Goal: Communication & Community: Ask a question

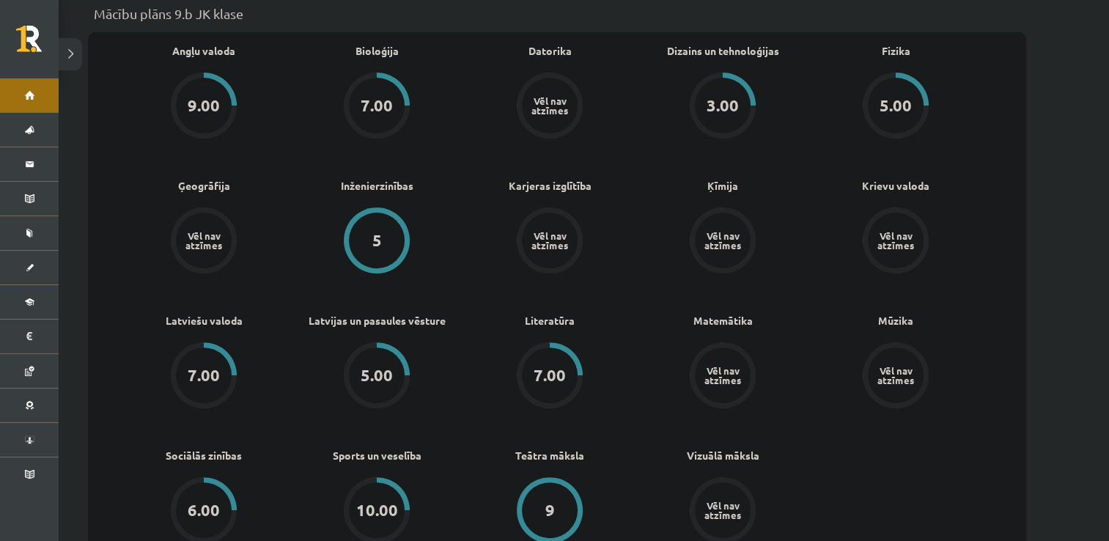
scroll to position [469, 0]
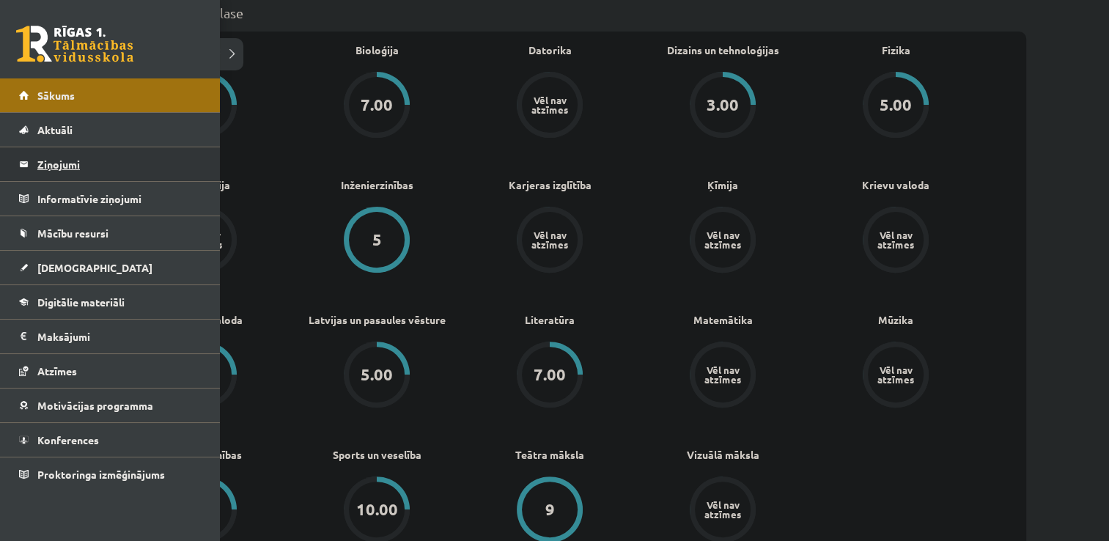
click at [59, 166] on legend "Ziņojumi 0" at bounding box center [119, 164] width 164 height 34
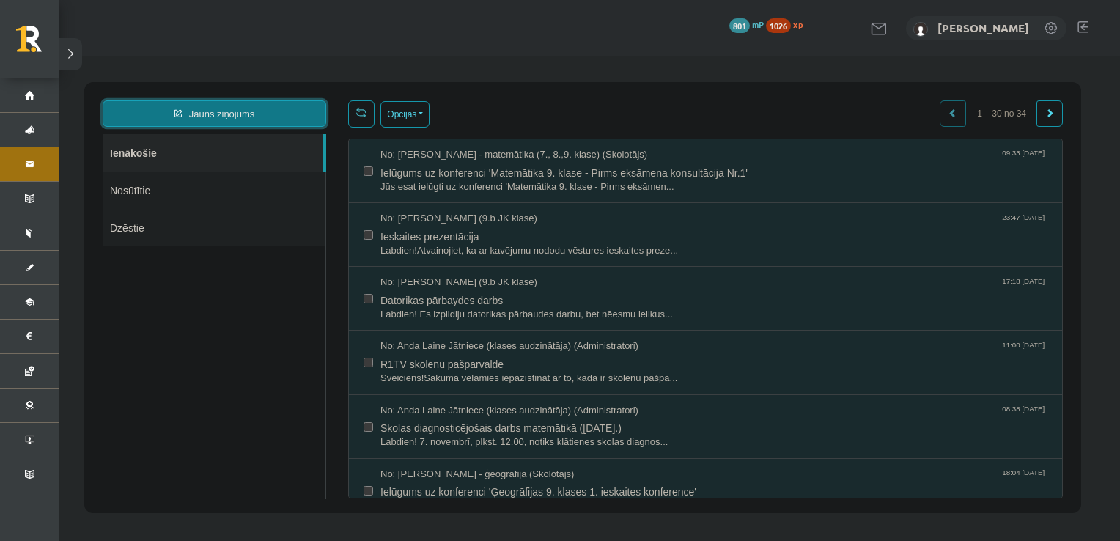
click at [234, 109] on link "Jauns ziņojums" at bounding box center [215, 113] width 224 height 26
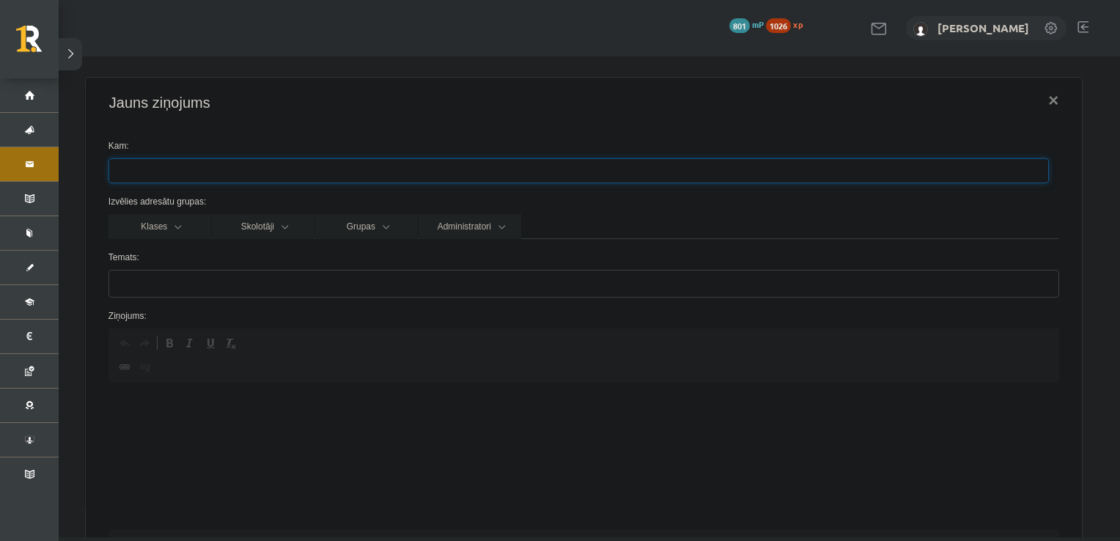
click at [169, 163] on ul at bounding box center [578, 170] width 939 height 23
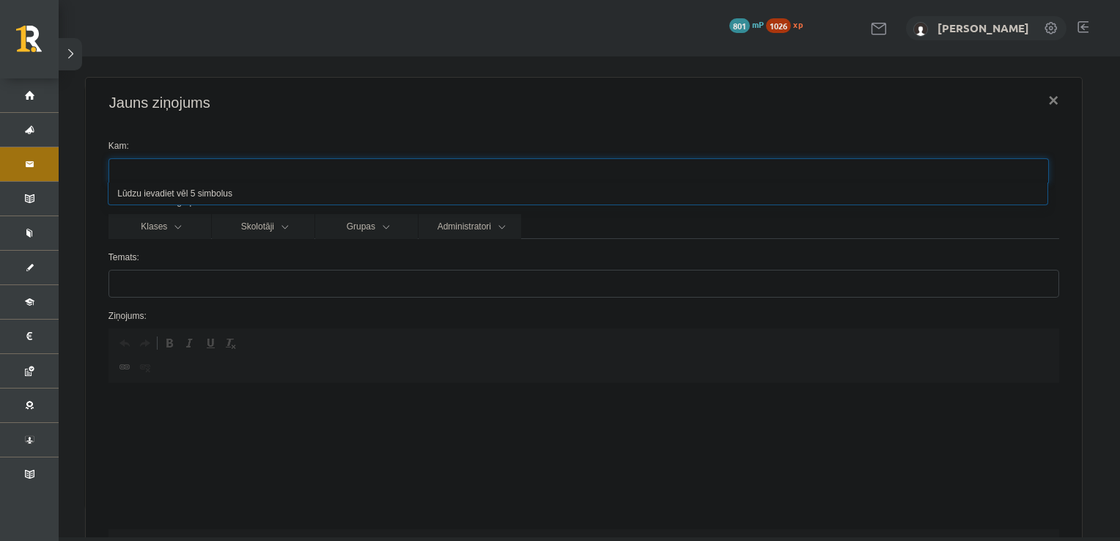
type input "*"
click at [244, 67] on div "Jauns ziņojums × Kam: Izvēlies adresātu grupas: Klases Skolotāji Grupas Adminis…" at bounding box center [590, 296] width 1062 height 481
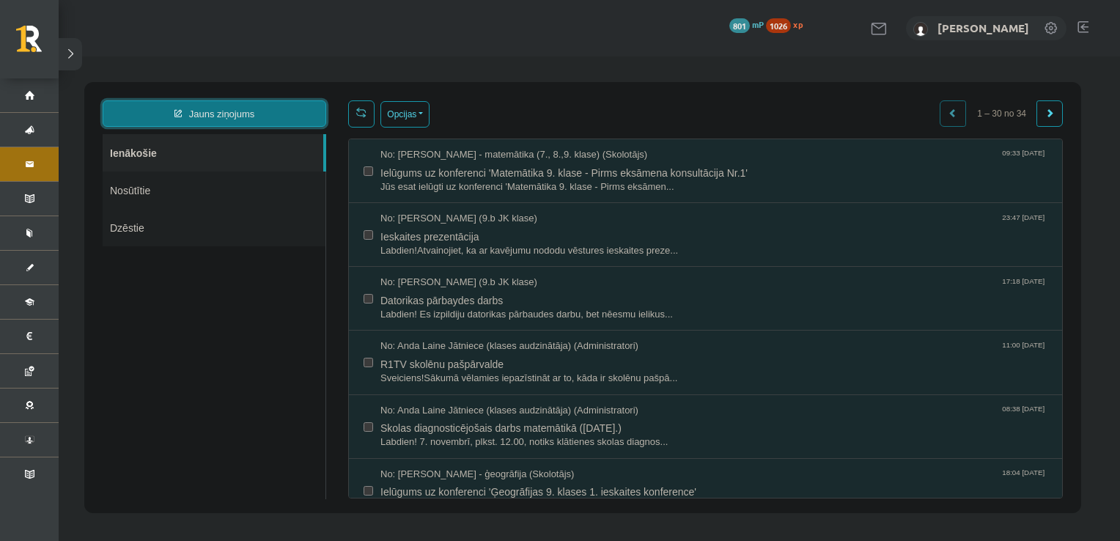
click at [258, 121] on link "Jauns ziņojums" at bounding box center [215, 113] width 224 height 26
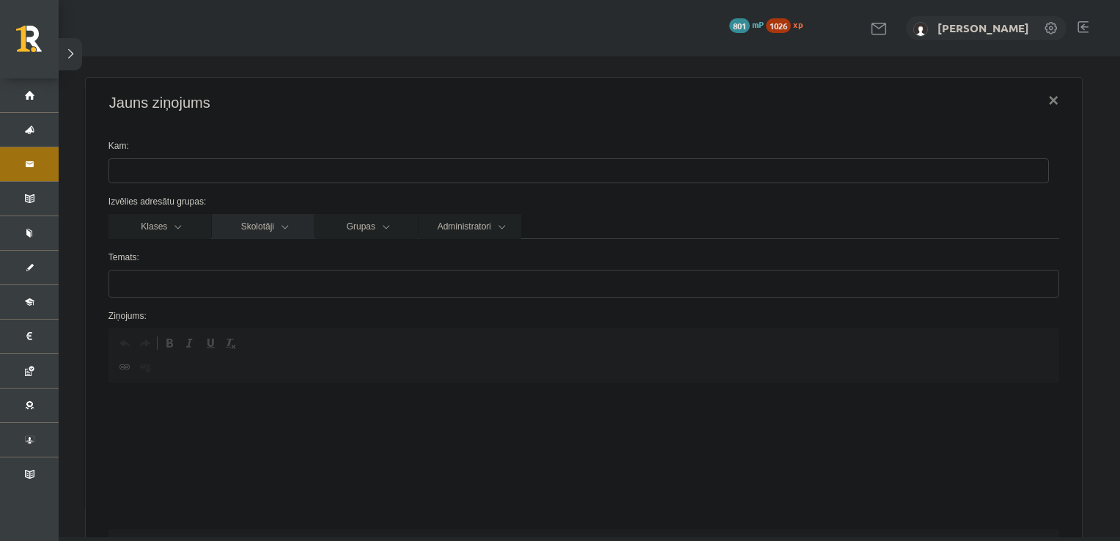
click at [264, 228] on link "Skolotāji" at bounding box center [263, 226] width 103 height 25
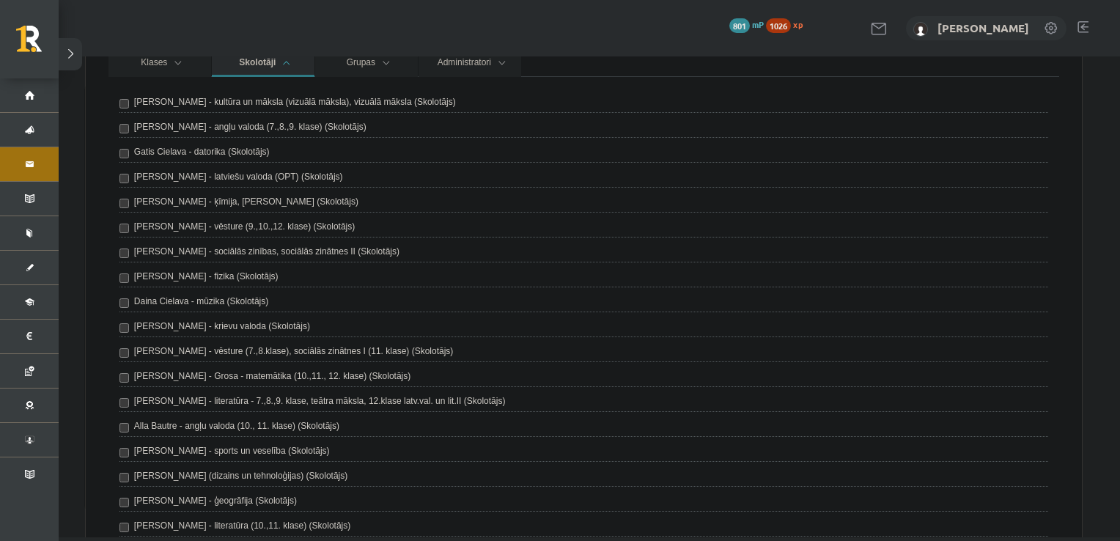
scroll to position [164, 0]
click at [246, 473] on label "Ilze Erba-Brenholma (dizains un tehnoloģijas) (Skolotājs)" at bounding box center [240, 475] width 213 height 13
click at [98, 109] on div "Klases Skolotāji Grupas Administratori 9.b JK klase Ilze Kolka - kultūra un māk…" at bounding box center [584, 354] width 973 height 609
click at [102, 146] on div "Klases Skolotāji Grupas Administratori 9.b JK klase Ilze Kolka - kultūra un māk…" at bounding box center [584, 354] width 973 height 609
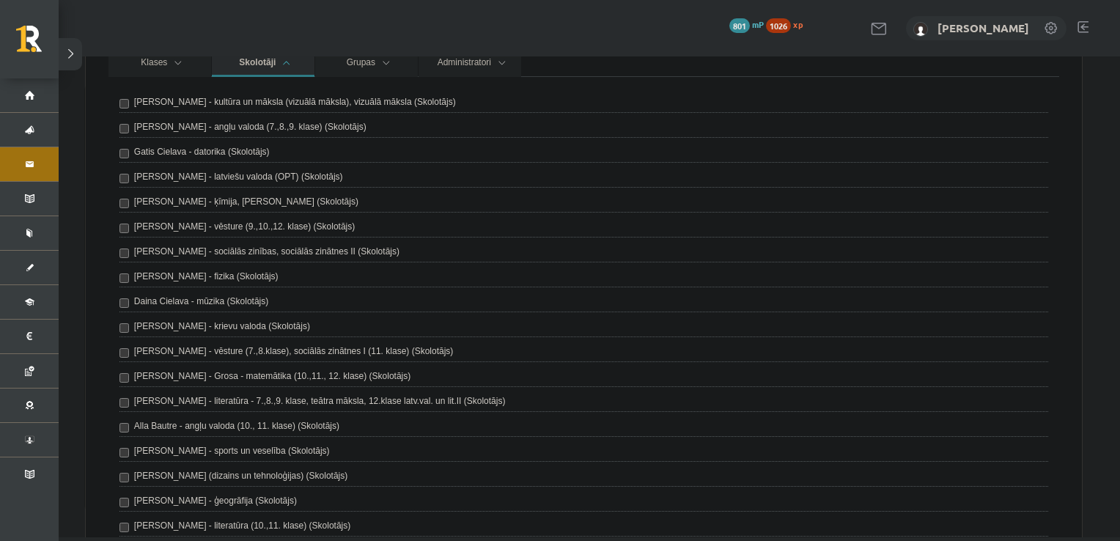
click at [102, 146] on div "Klases Skolotāji Grupas Administratori 9.b JK klase Ilze Kolka - kultūra un māk…" at bounding box center [584, 354] width 973 height 609
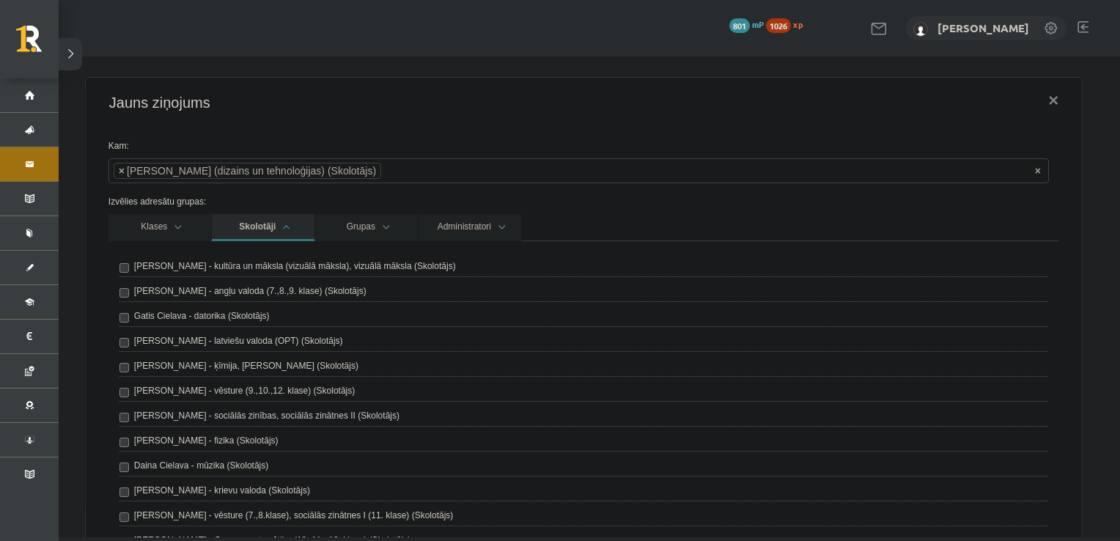
click at [994, 202] on label "Izvēlies adresātu grupas:" at bounding box center [584, 201] width 973 height 13
click at [293, 220] on link "Skolotāji" at bounding box center [263, 227] width 103 height 27
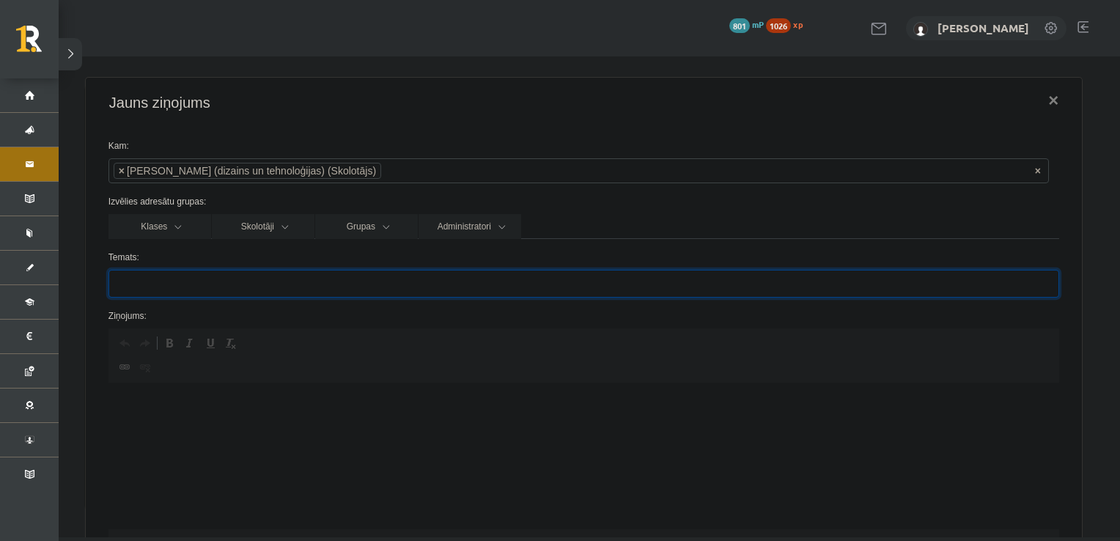
click at [200, 295] on input "Temats:" at bounding box center [584, 284] width 951 height 28
type input "******"
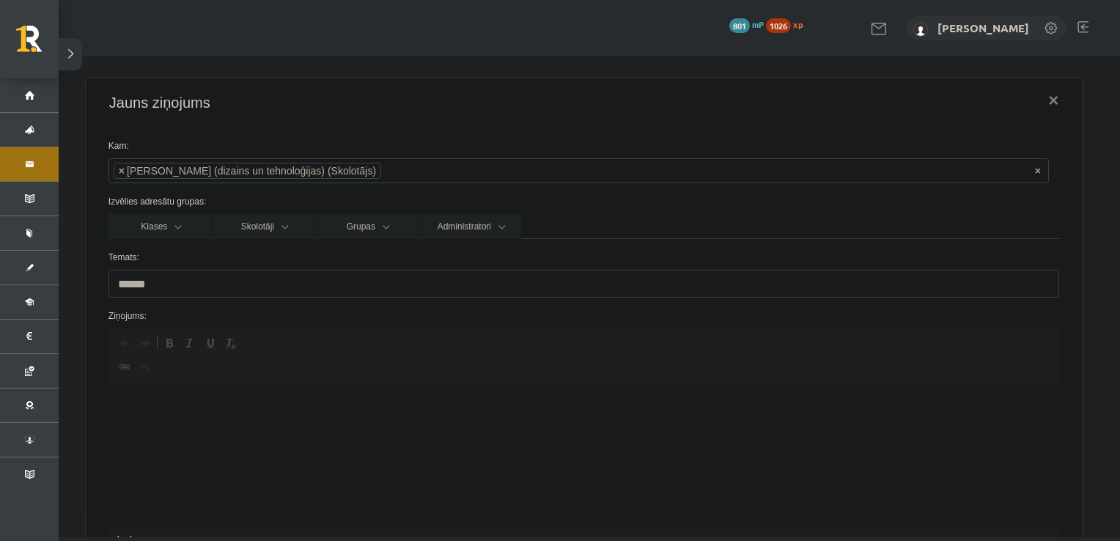
click at [166, 394] on html at bounding box center [583, 405] width 951 height 45
click at [293, 408] on p "**********" at bounding box center [577, 404] width 911 height 15
click at [391, 407] on p "**********" at bounding box center [577, 404] width 911 height 15
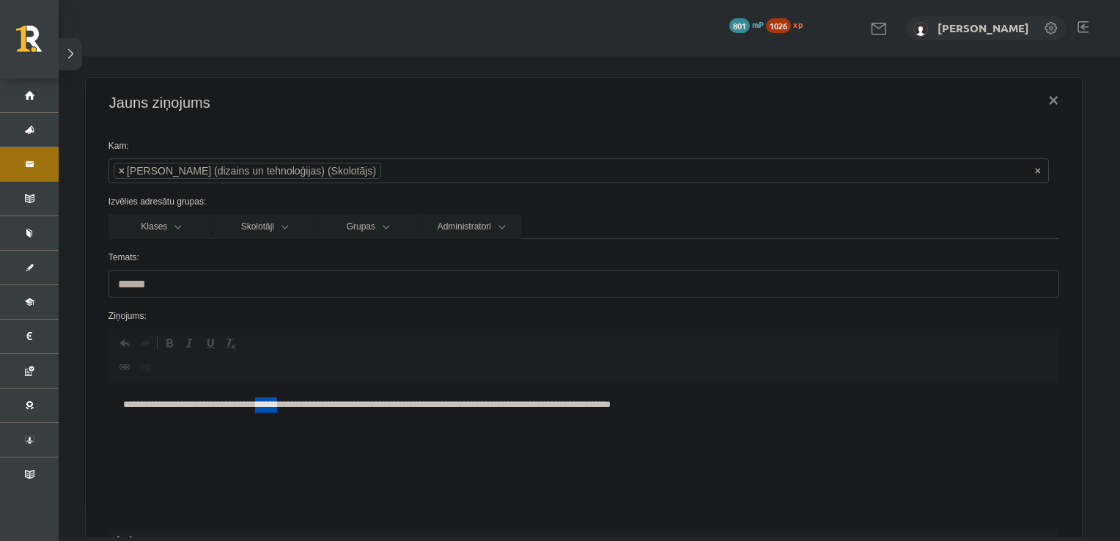
drag, startPoint x: 304, startPoint y: 406, endPoint x: 288, endPoint y: 405, distance: 16.2
click at [288, 405] on p "**********" at bounding box center [577, 404] width 911 height 15
click at [286, 406] on p "**********" at bounding box center [577, 404] width 911 height 15
click at [295, 405] on p "**********" at bounding box center [577, 404] width 911 height 15
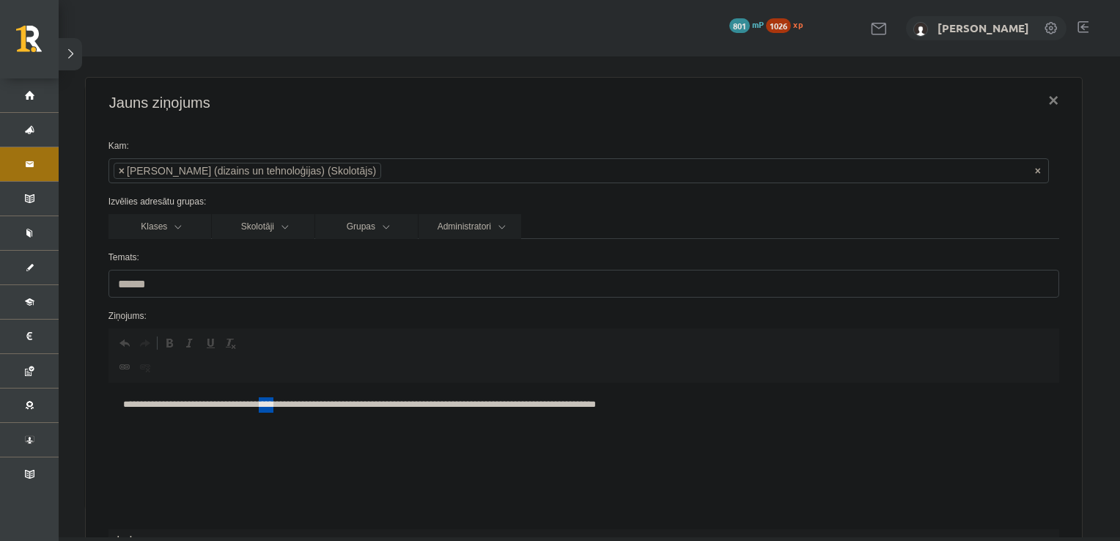
click at [295, 405] on p "**********" at bounding box center [577, 404] width 911 height 15
click at [678, 411] on p "**********" at bounding box center [577, 404] width 911 height 15
click at [167, 405] on p "**********" at bounding box center [577, 404] width 911 height 15
click at [740, 409] on p "**********" at bounding box center [577, 404] width 911 height 15
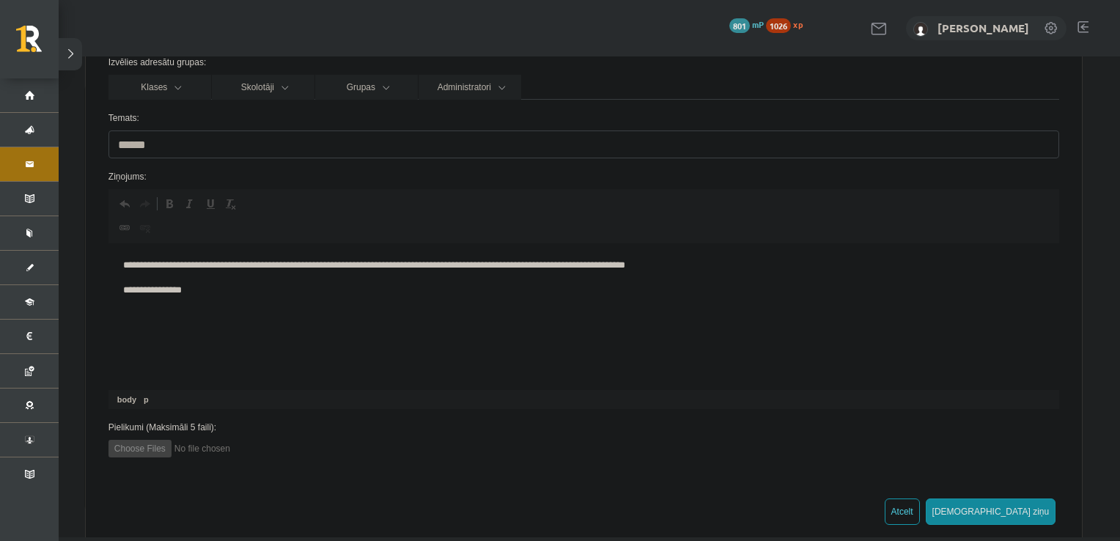
scroll to position [163, 0]
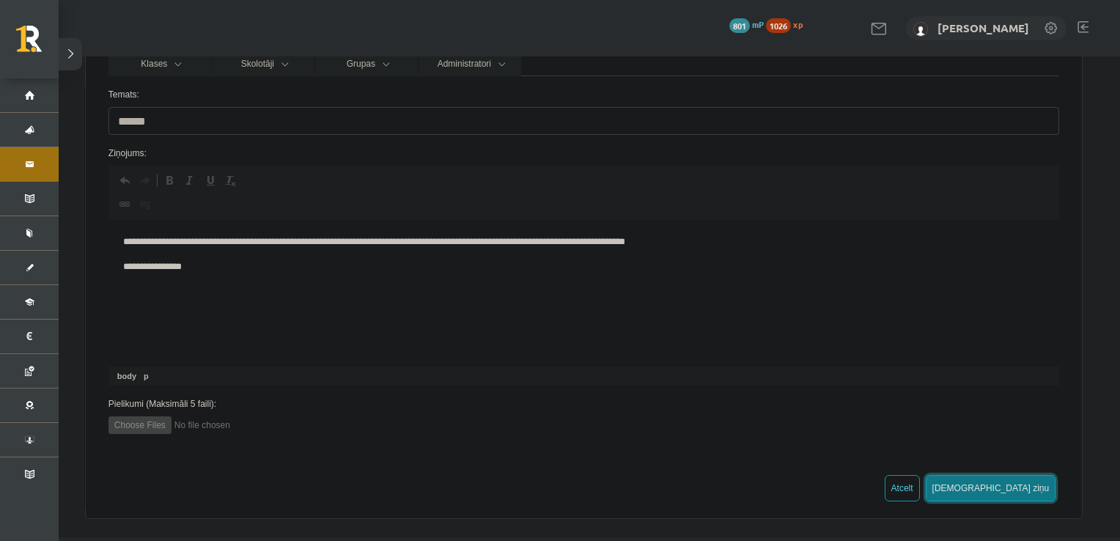
drag, startPoint x: 1070, startPoint y: 647, endPoint x: 968, endPoint y: 329, distance: 333.2
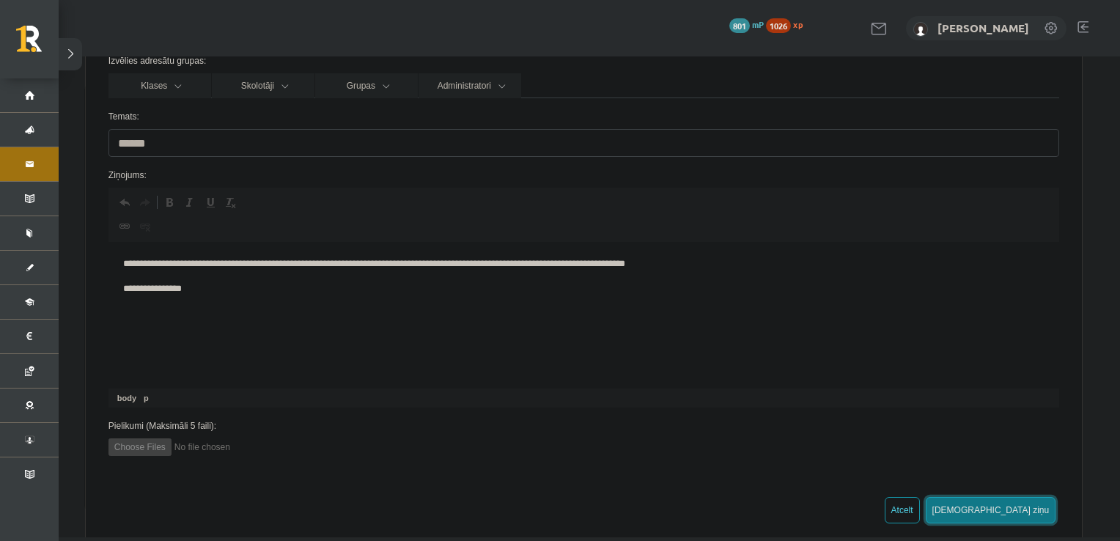
scroll to position [141, 0]
click at [1019, 506] on button "Sūtīt ziņu" at bounding box center [991, 510] width 130 height 26
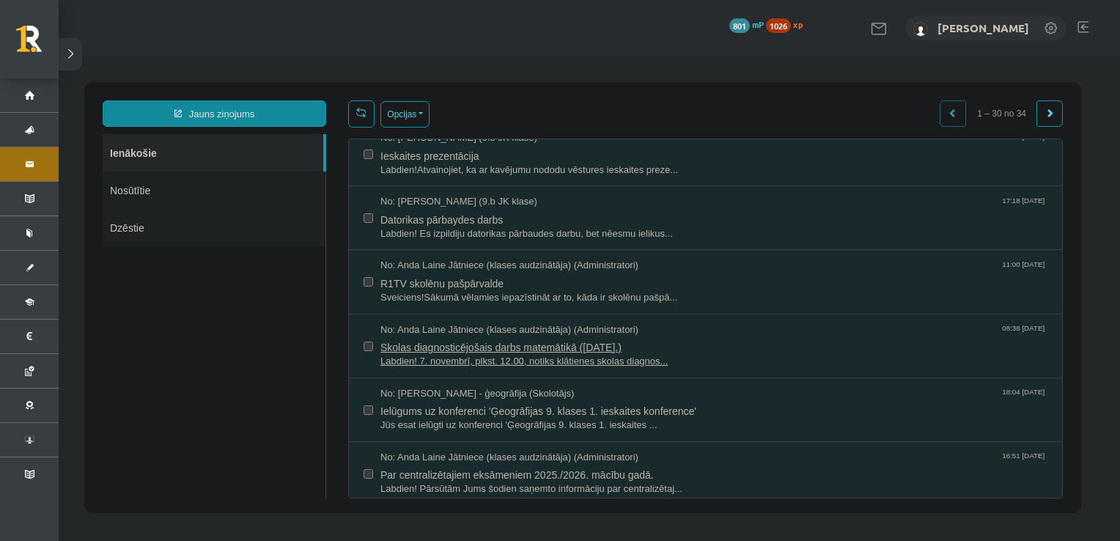
scroll to position [0, 0]
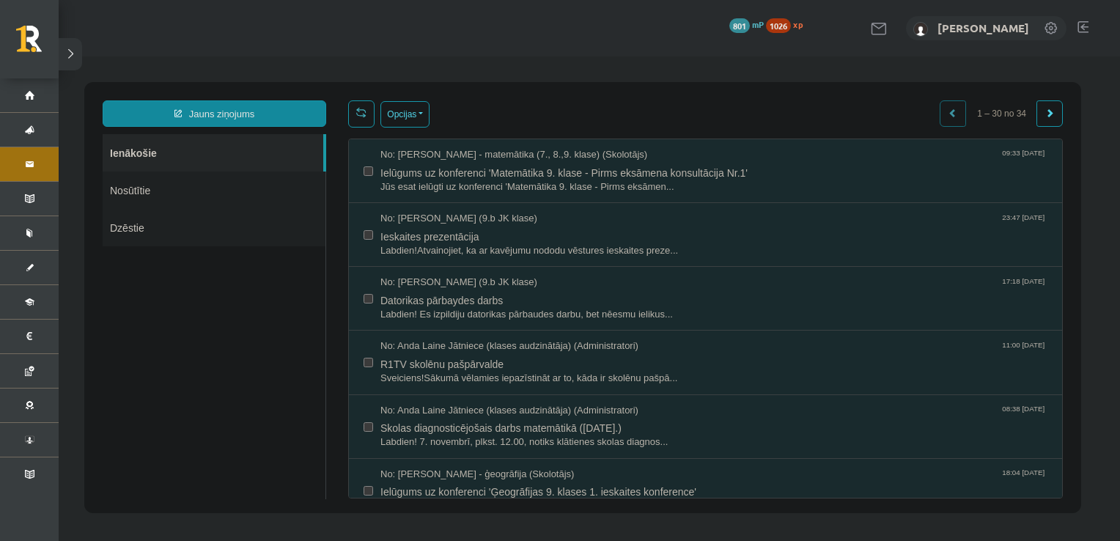
click at [187, 198] on link "Nosūtītie" at bounding box center [214, 190] width 223 height 37
click at [170, 179] on link "Nosūtītie" at bounding box center [214, 190] width 223 height 37
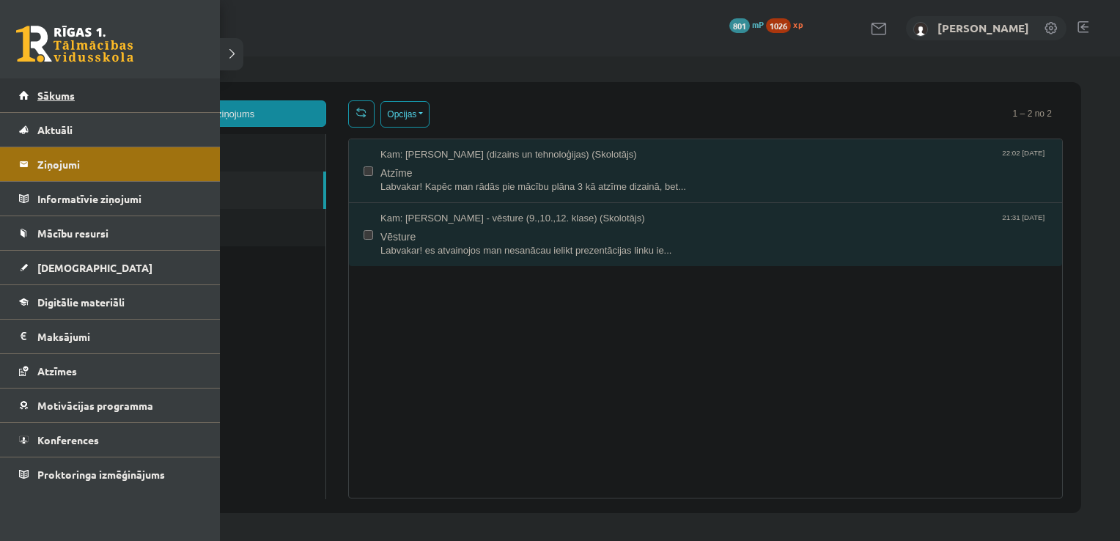
click at [56, 103] on link "Sākums" at bounding box center [110, 95] width 183 height 34
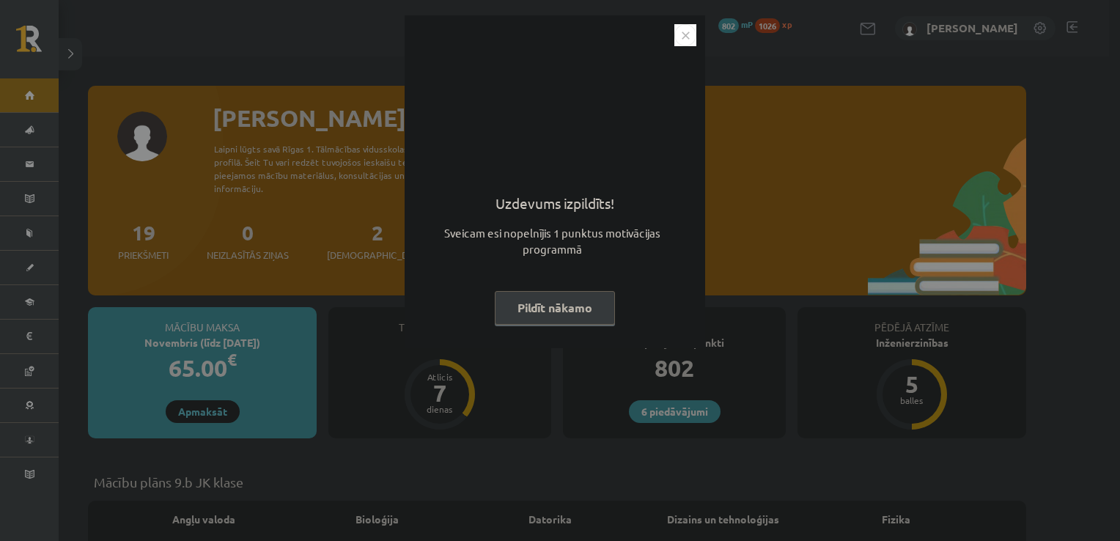
click at [531, 294] on button "Pildīt nākamo" at bounding box center [555, 308] width 120 height 34
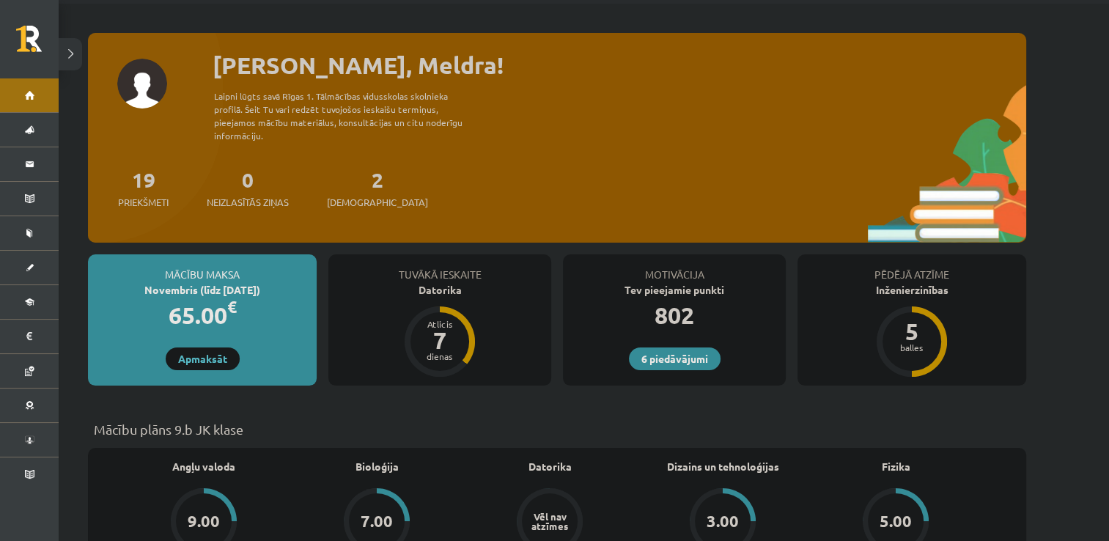
scroll to position [88, 0]
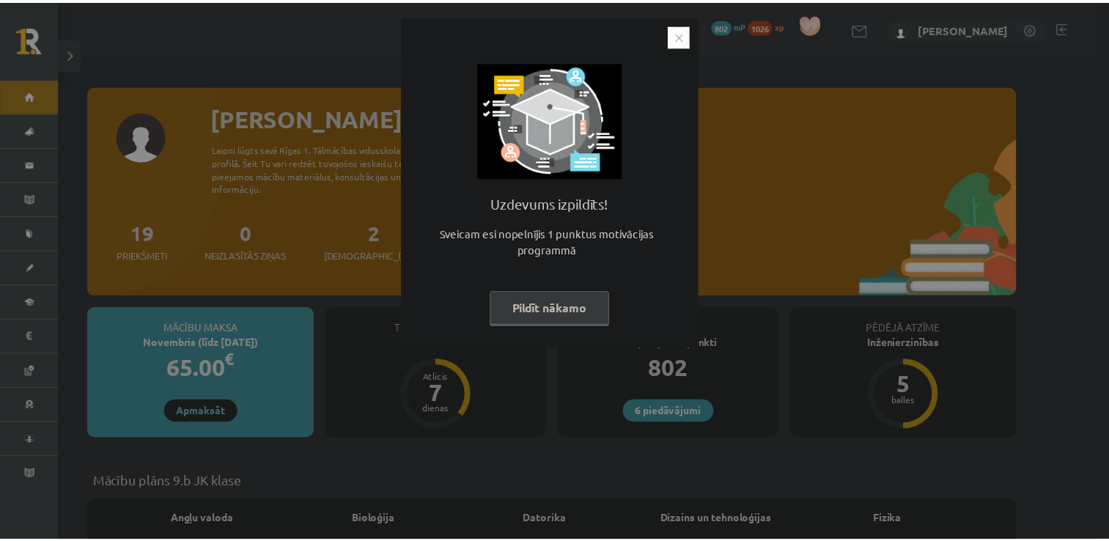
scroll to position [88, 0]
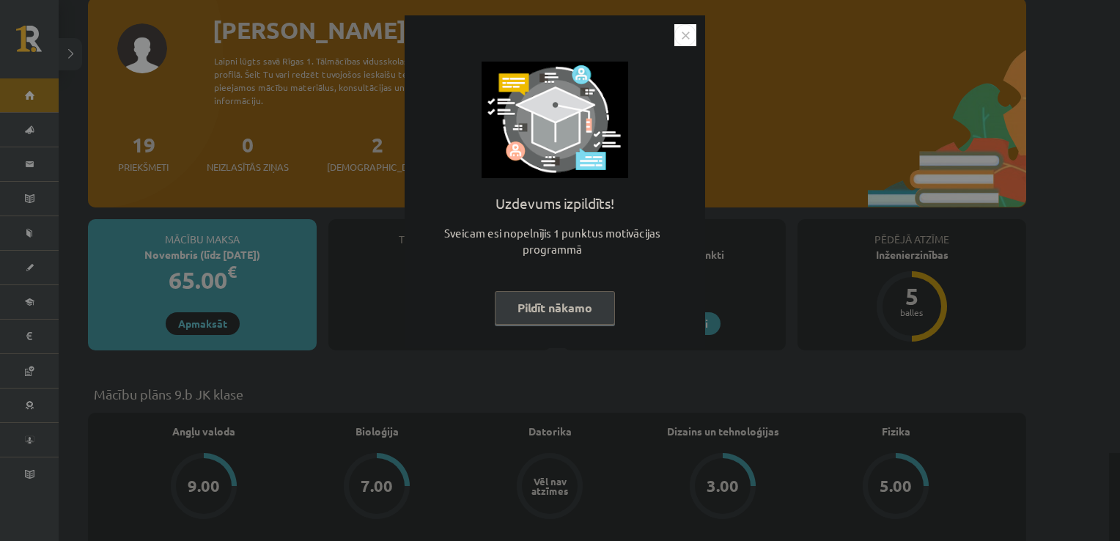
click at [587, 306] on button "Pildīt nākamo" at bounding box center [555, 308] width 120 height 34
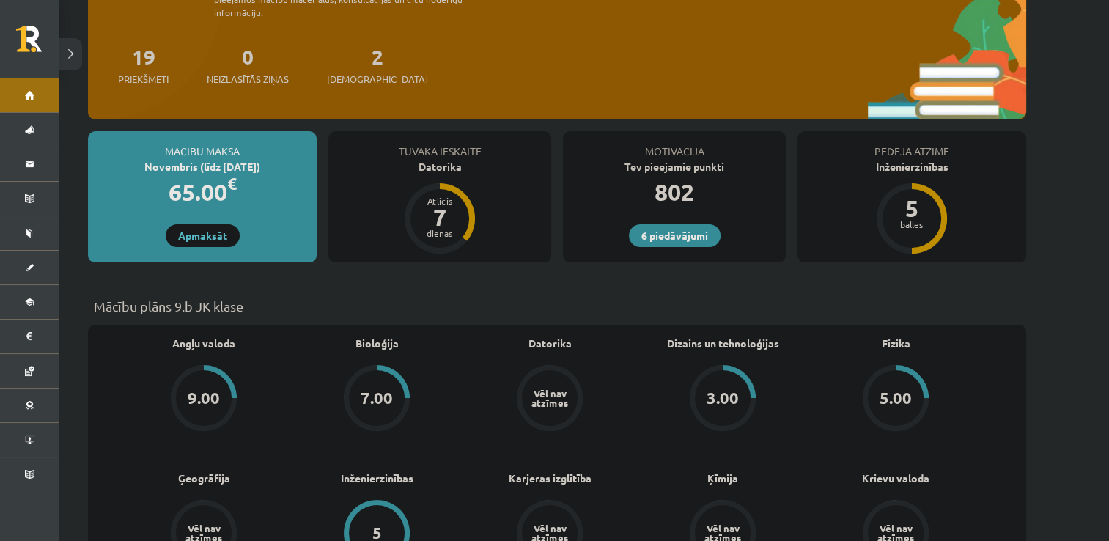
scroll to position [0, 0]
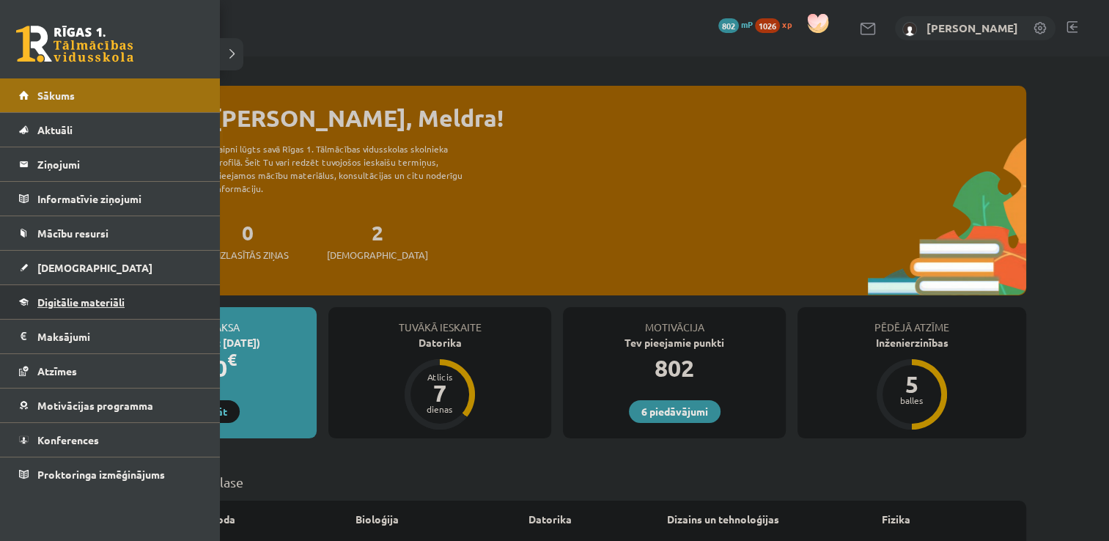
click at [83, 295] on link "Digitālie materiāli" at bounding box center [110, 302] width 183 height 34
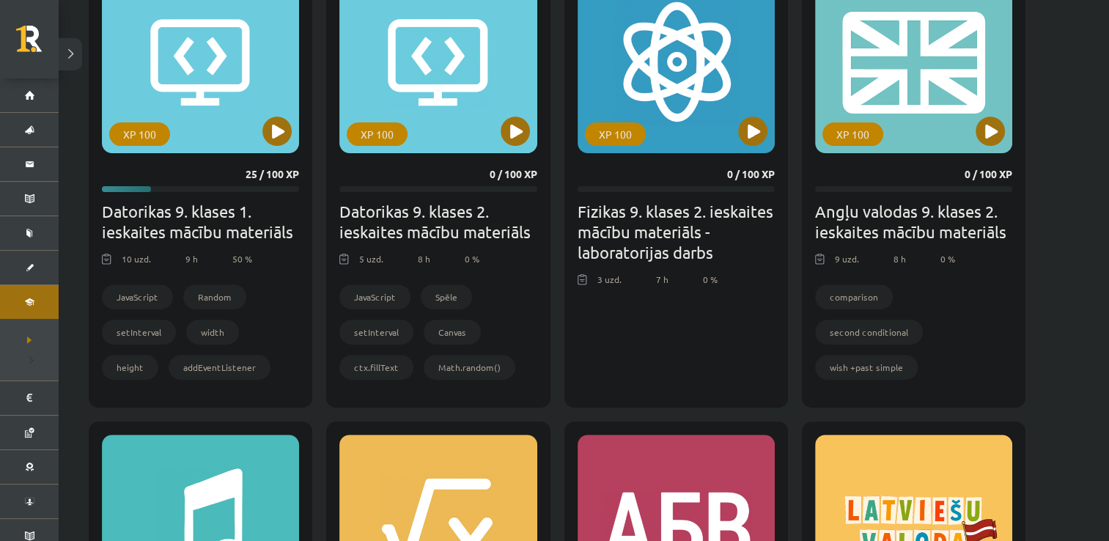
scroll to position [425, 0]
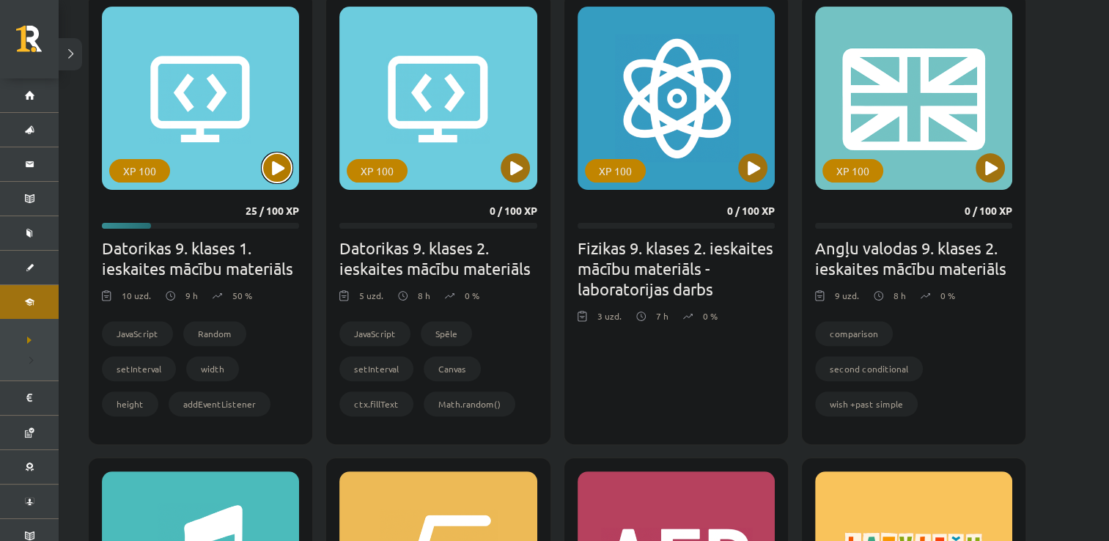
click at [270, 162] on button at bounding box center [276, 167] width 29 height 29
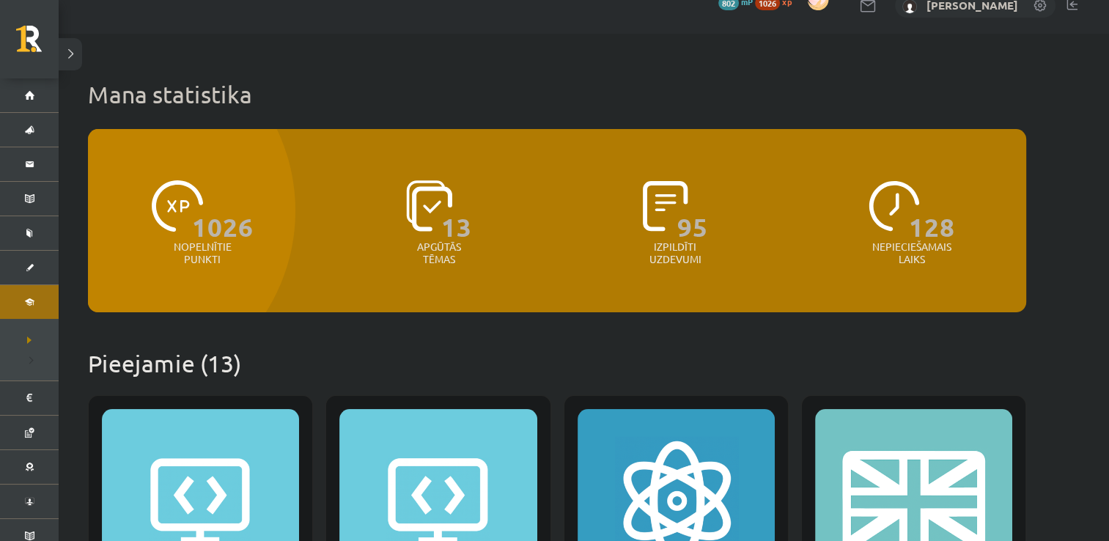
scroll to position [0, 0]
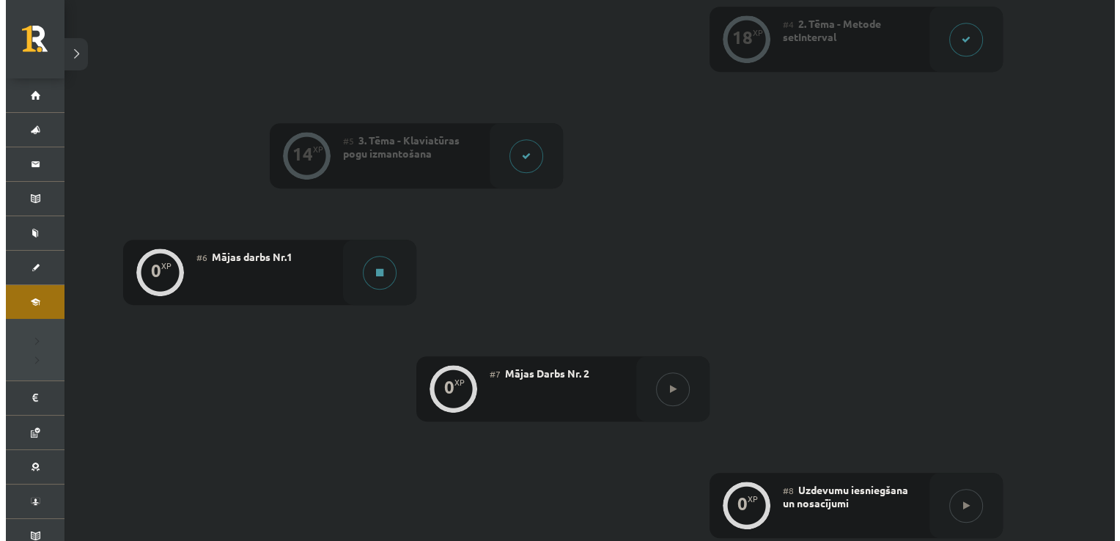
scroll to position [792, 0]
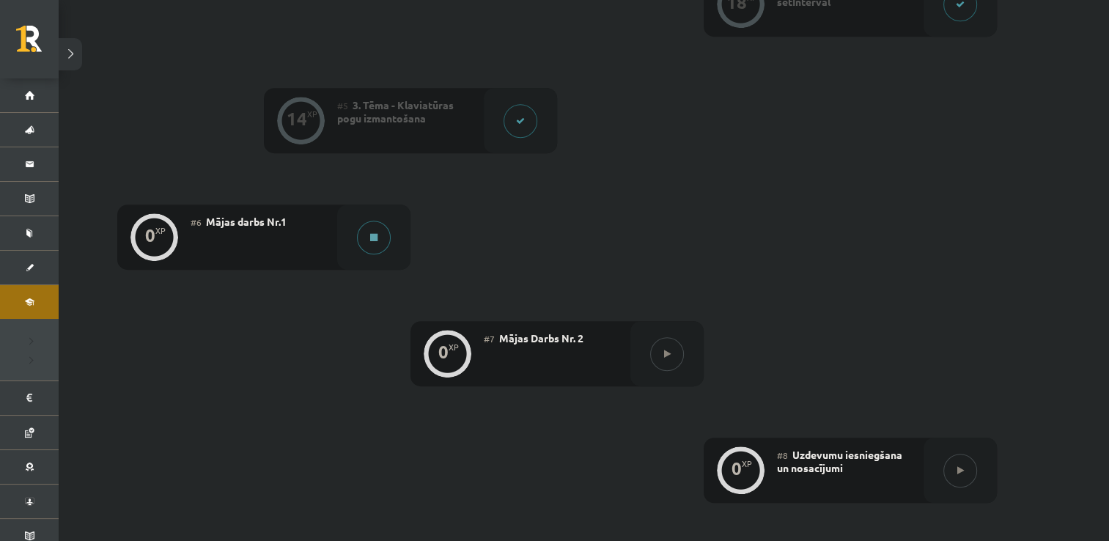
click at [364, 237] on button at bounding box center [374, 238] width 34 height 34
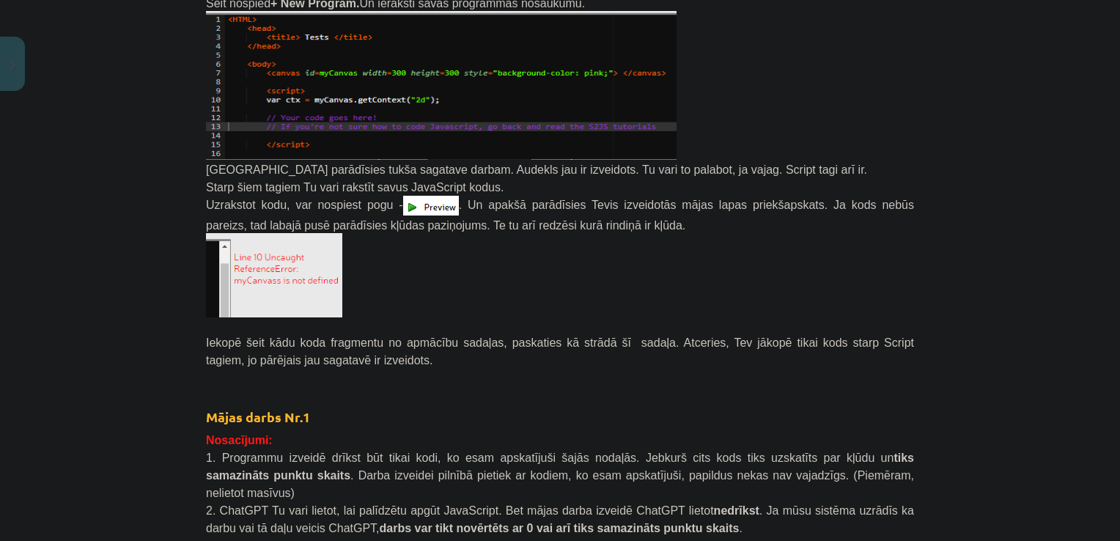
scroll to position [1109, 0]
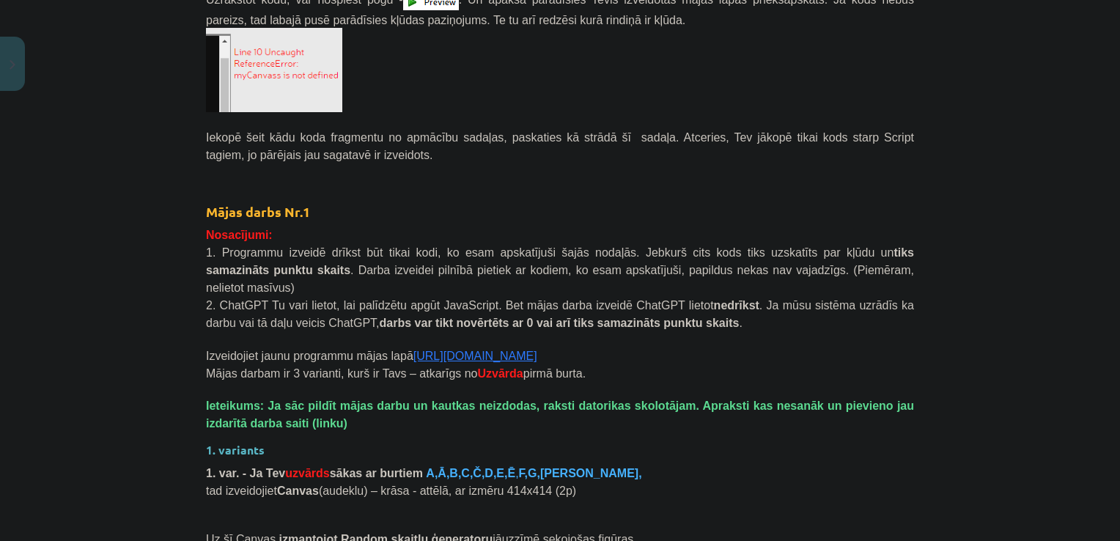
click at [445, 350] on link "https://s2js.com/" at bounding box center [475, 356] width 124 height 12
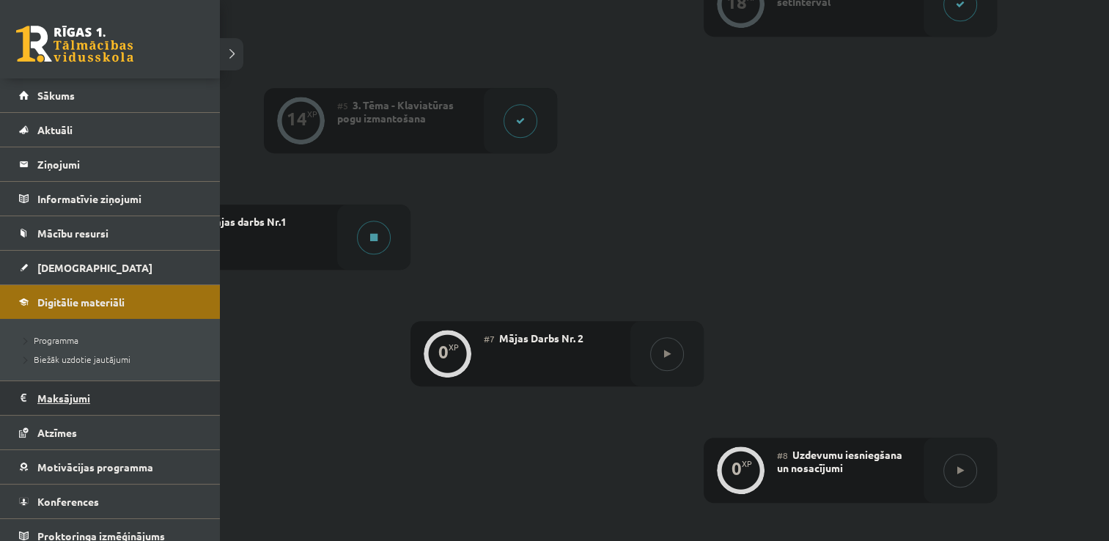
scroll to position [10, 0]
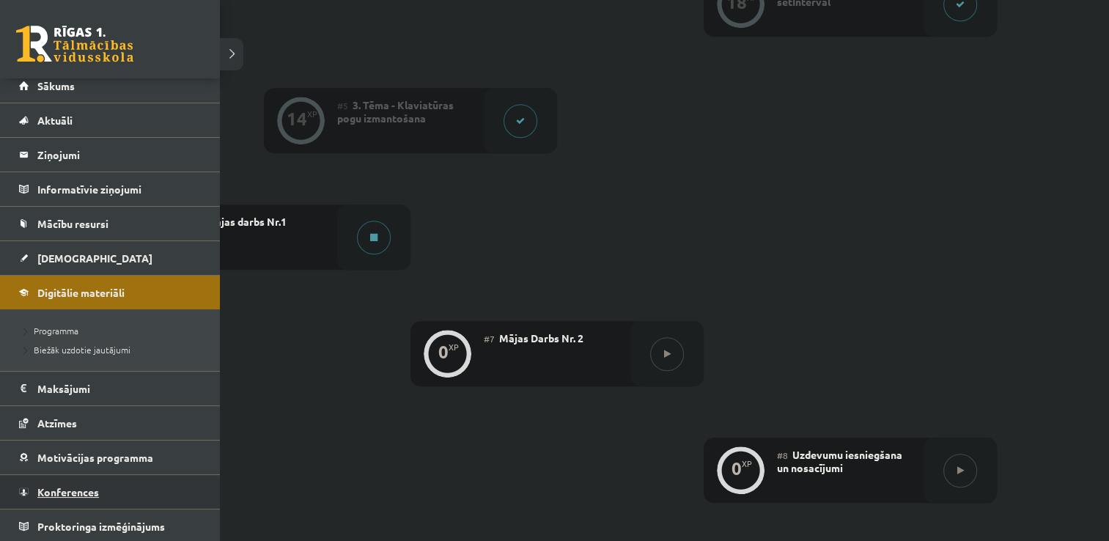
click at [61, 480] on link "Konferences" at bounding box center [110, 492] width 183 height 34
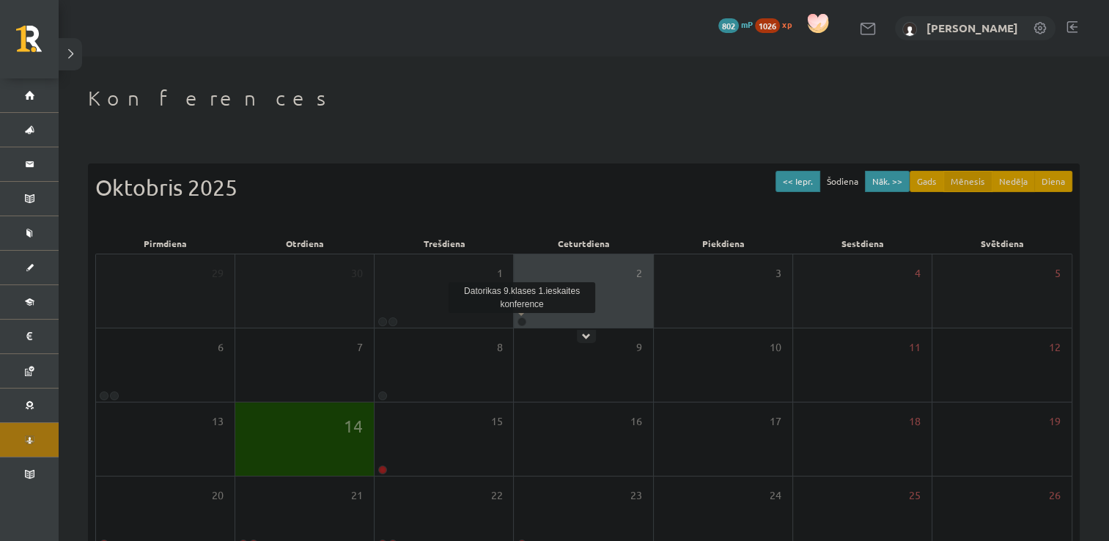
click at [519, 319] on link at bounding box center [522, 321] width 9 height 9
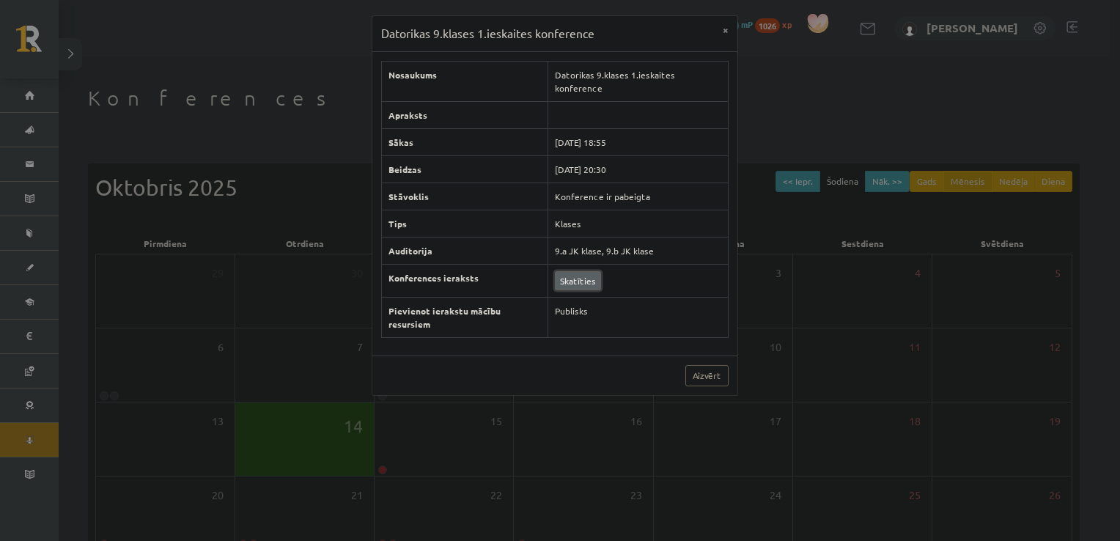
click at [574, 271] on link "Skatīties" at bounding box center [578, 280] width 46 height 19
click at [727, 40] on button "×" at bounding box center [725, 30] width 23 height 28
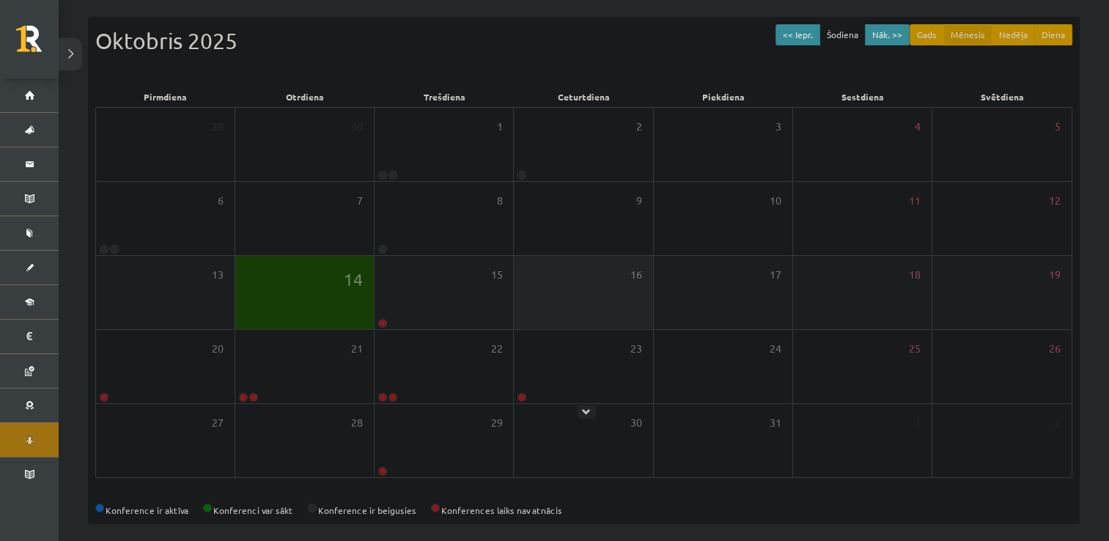
scroll to position [150, 0]
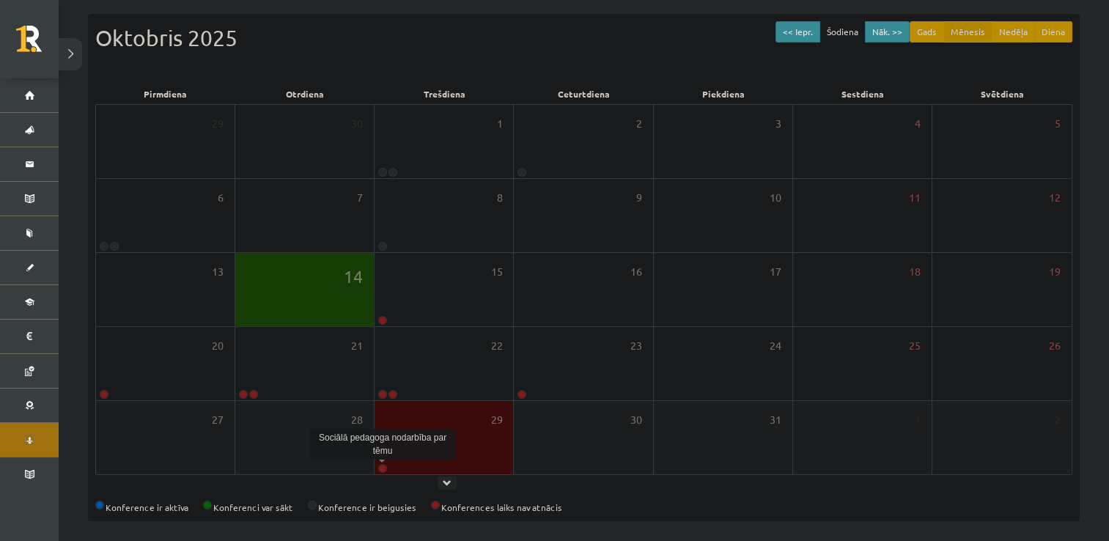
click at [380, 466] on link at bounding box center [382, 468] width 9 height 9
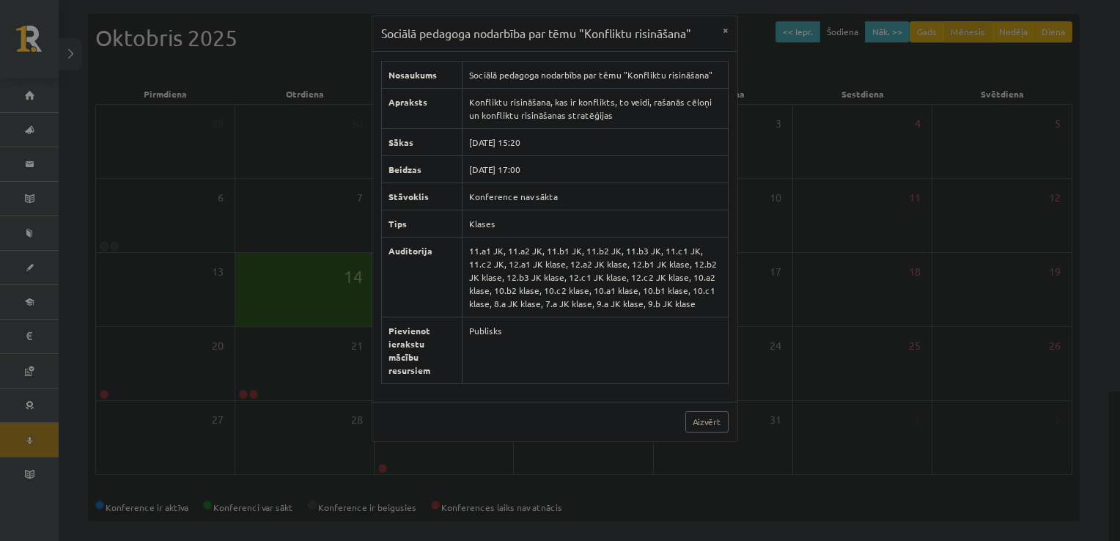
click at [305, 415] on div "Sociālā pedagoga nodarbība par tēmu "Konfliktu risināšana" × Nosaukums Sociālā …" at bounding box center [560, 270] width 1120 height 541
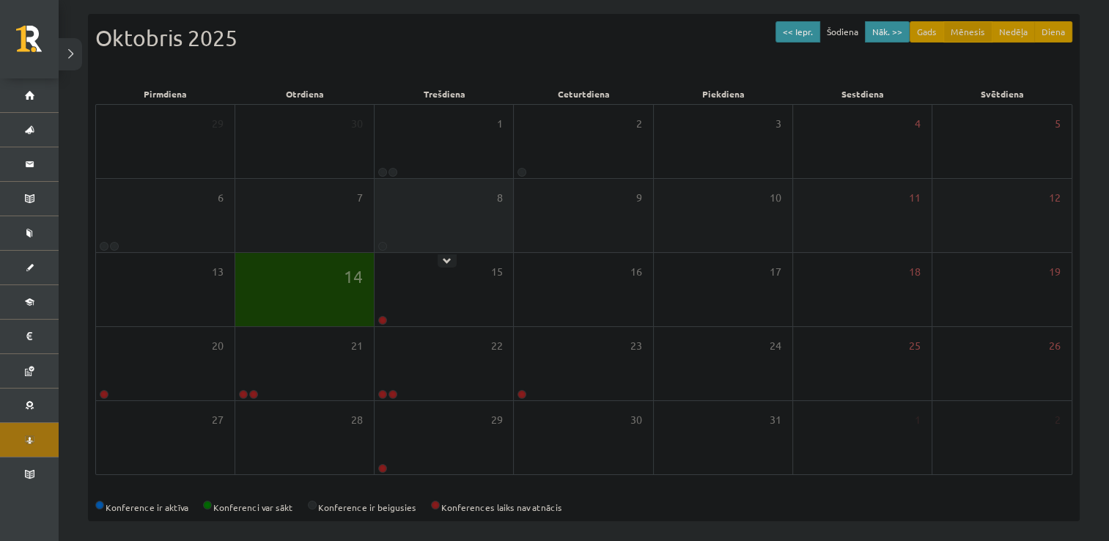
click at [447, 258] on icon at bounding box center [447, 261] width 9 height 9
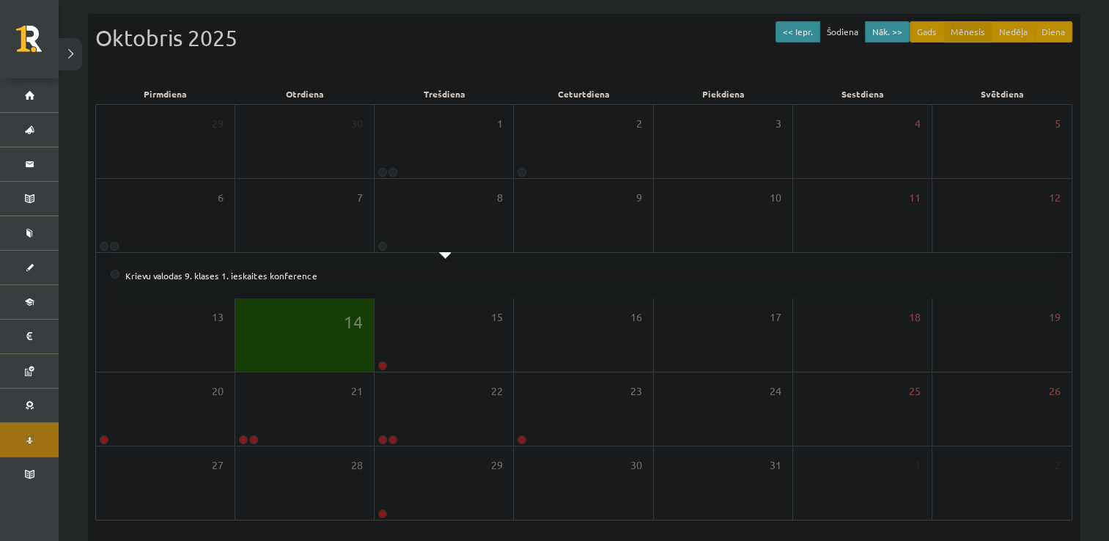
click at [312, 66] on div "<< Iepr. Šodiena Nāk. >> Gads Mēnesis Nedēļa Diena Oktobris 2025" at bounding box center [583, 52] width 977 height 62
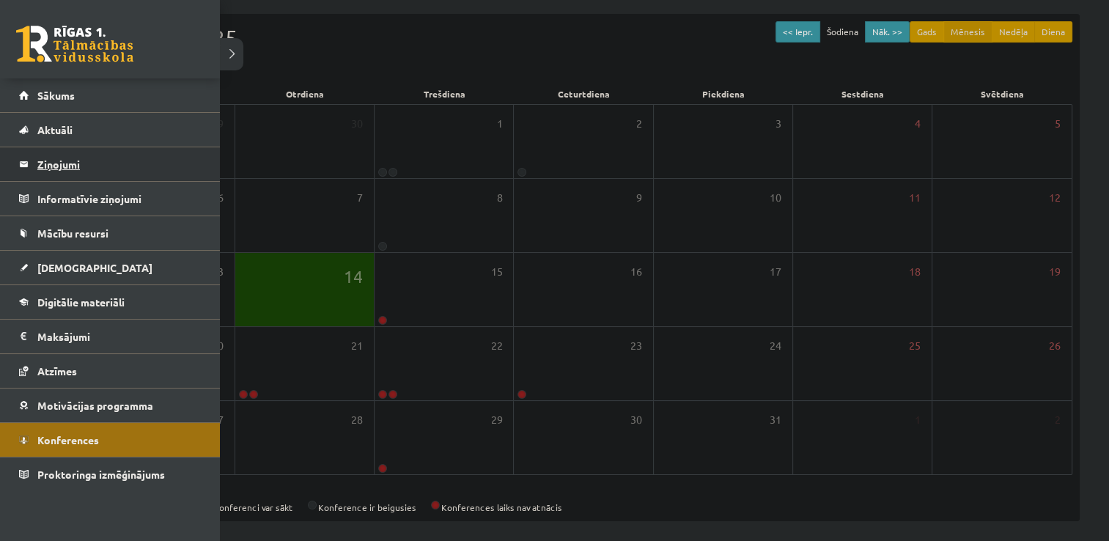
click at [84, 175] on legend "Ziņojumi 0" at bounding box center [119, 164] width 164 height 34
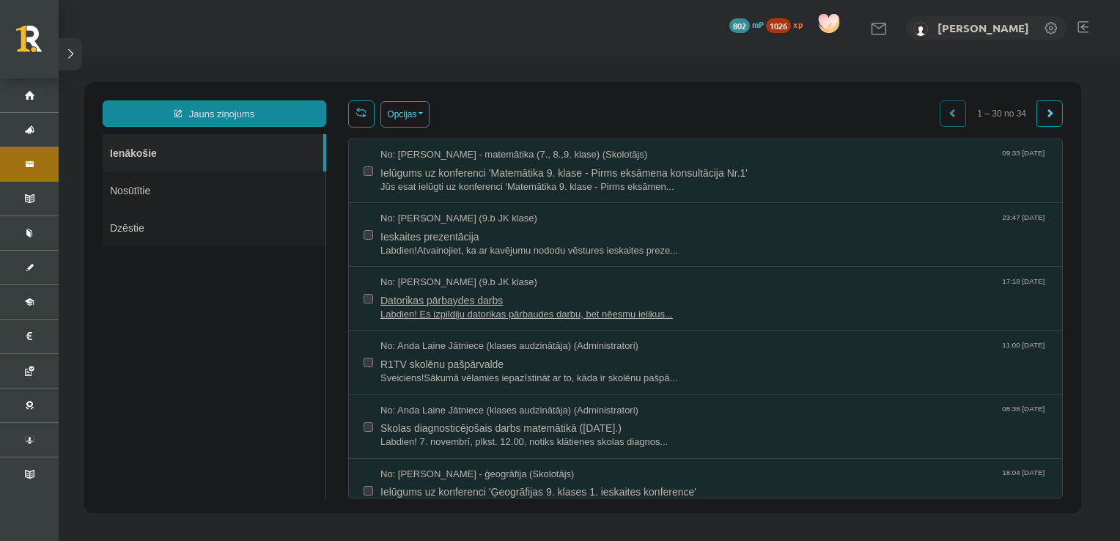
click at [427, 298] on span "Datorikas pārbaydes darbs" at bounding box center [713, 299] width 667 height 18
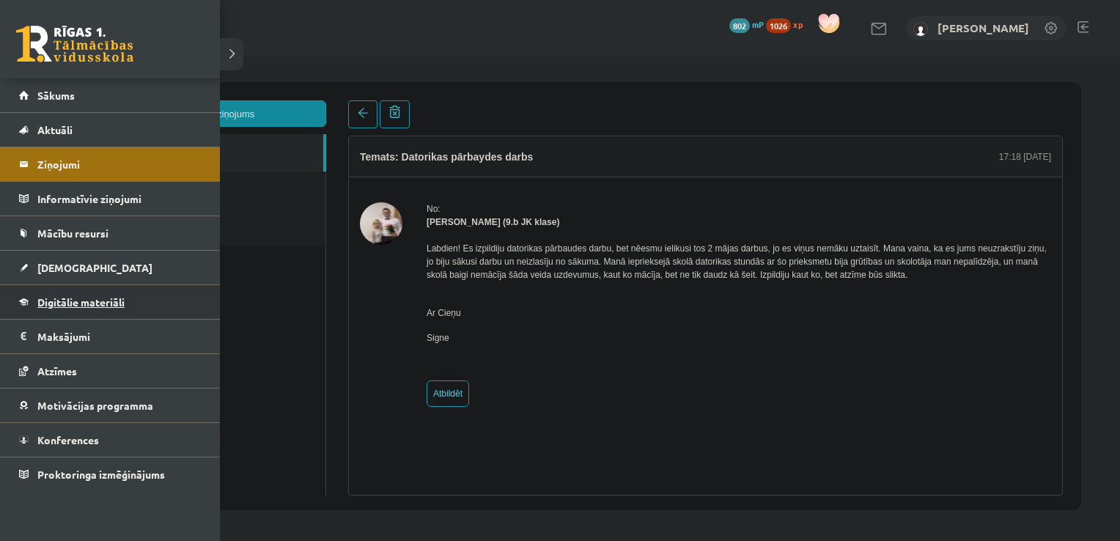
click at [47, 293] on link "Digitālie materiāli" at bounding box center [110, 302] width 183 height 34
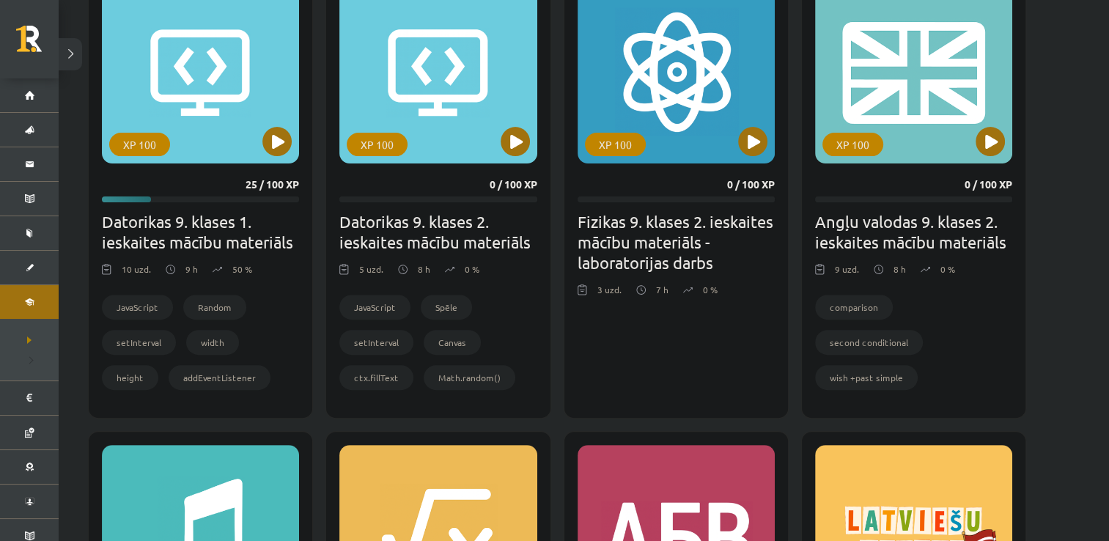
scroll to position [453, 0]
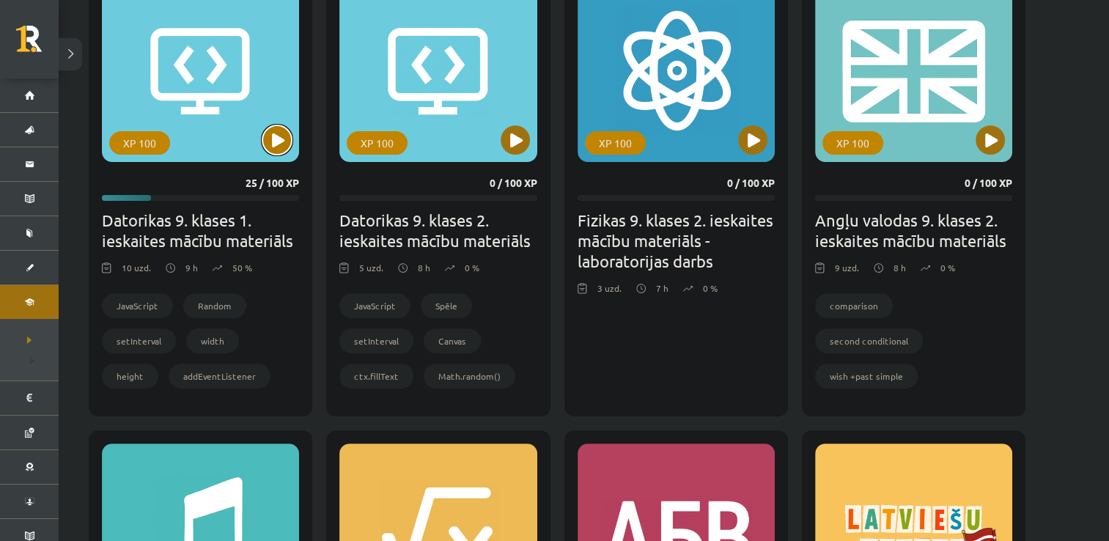
click at [283, 141] on button at bounding box center [276, 139] width 29 height 29
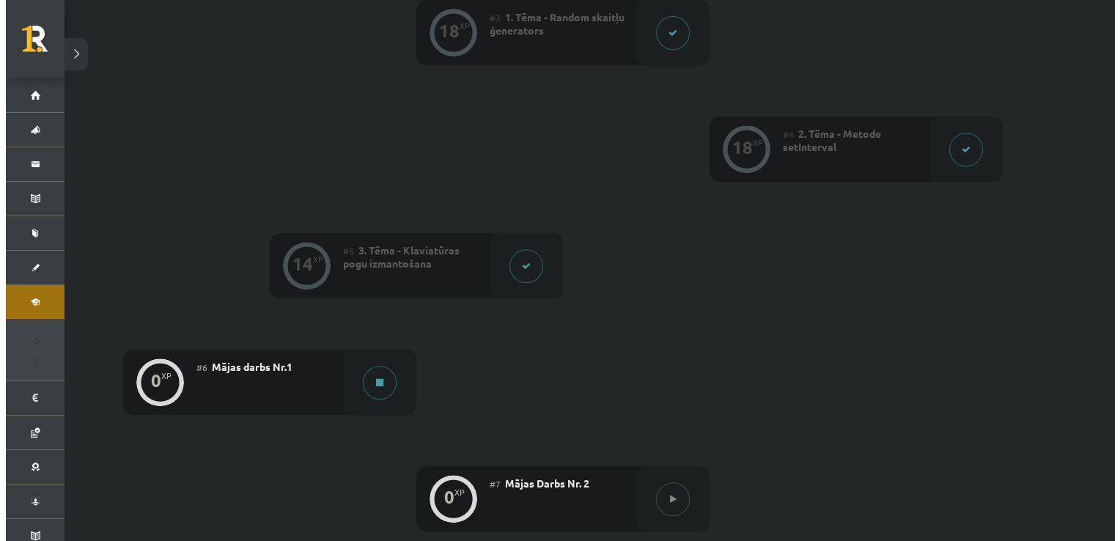
scroll to position [648, 0]
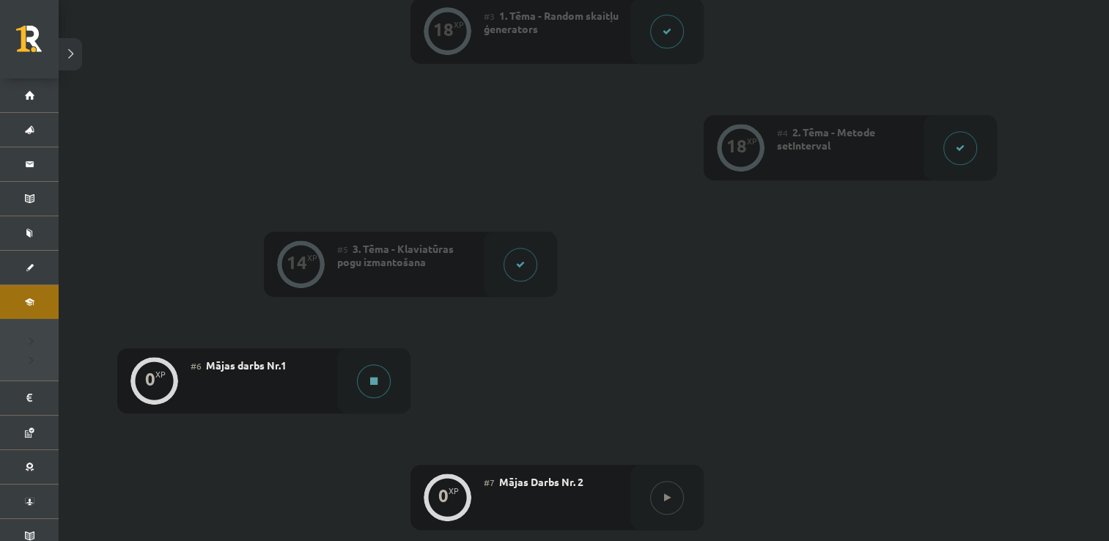
click at [381, 375] on button at bounding box center [374, 381] width 34 height 34
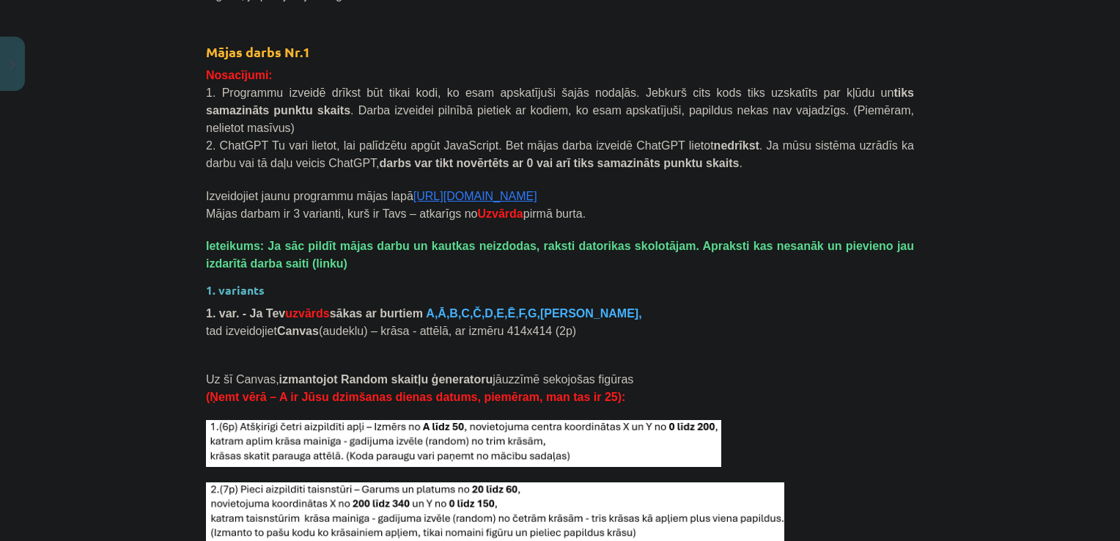
scroll to position [1270, 0]
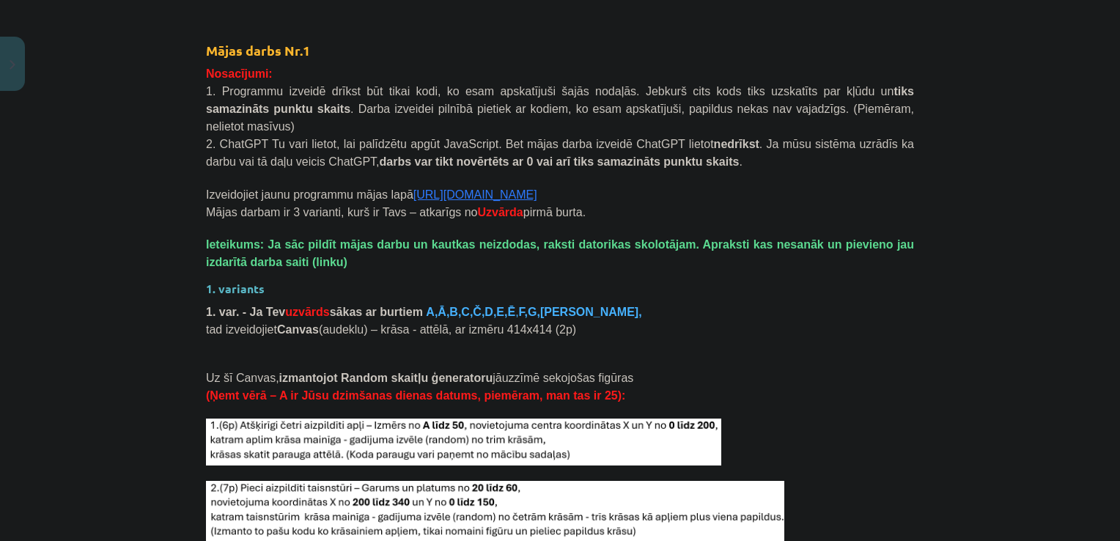
click at [455, 188] on link "[URL][DOMAIN_NAME]" at bounding box center [475, 194] width 124 height 12
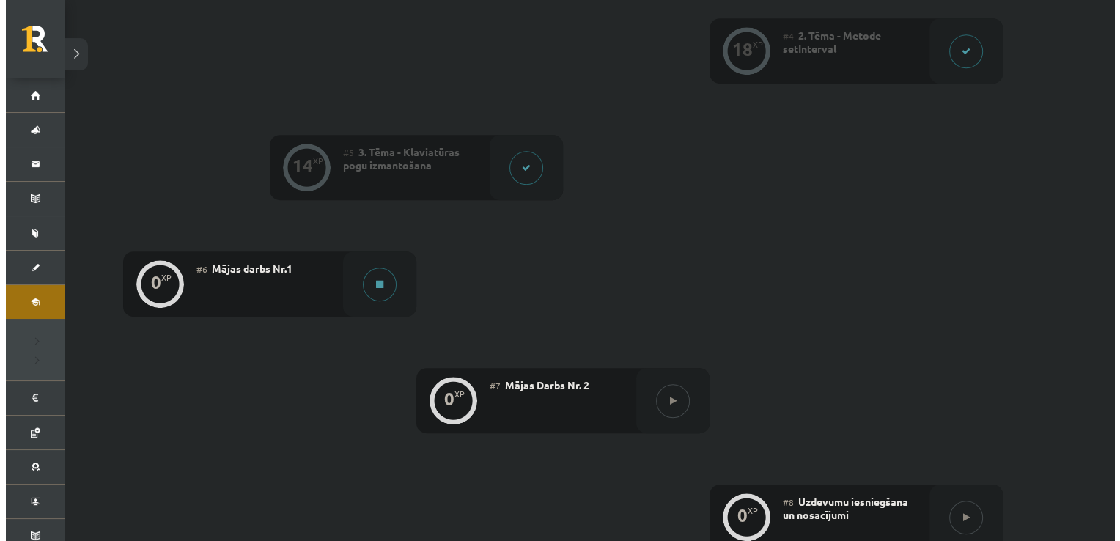
scroll to position [754, 0]
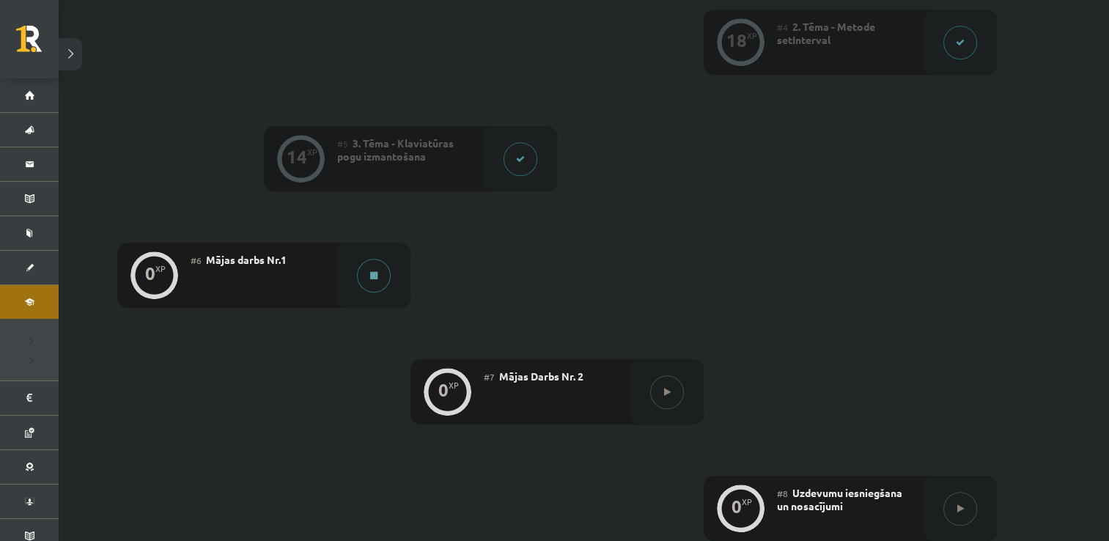
click at [381, 260] on button at bounding box center [374, 276] width 34 height 34
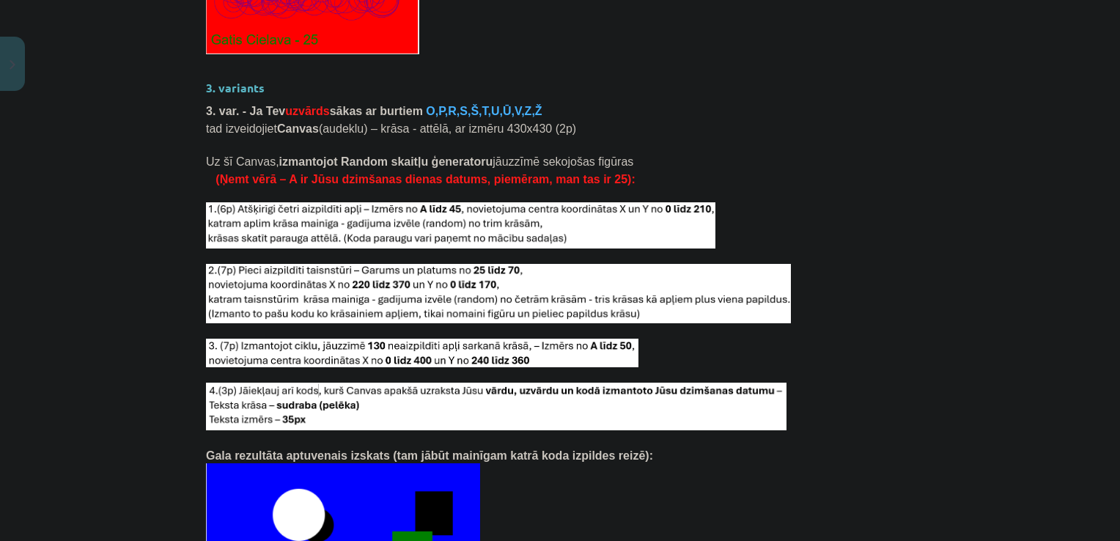
scroll to position [3119, 0]
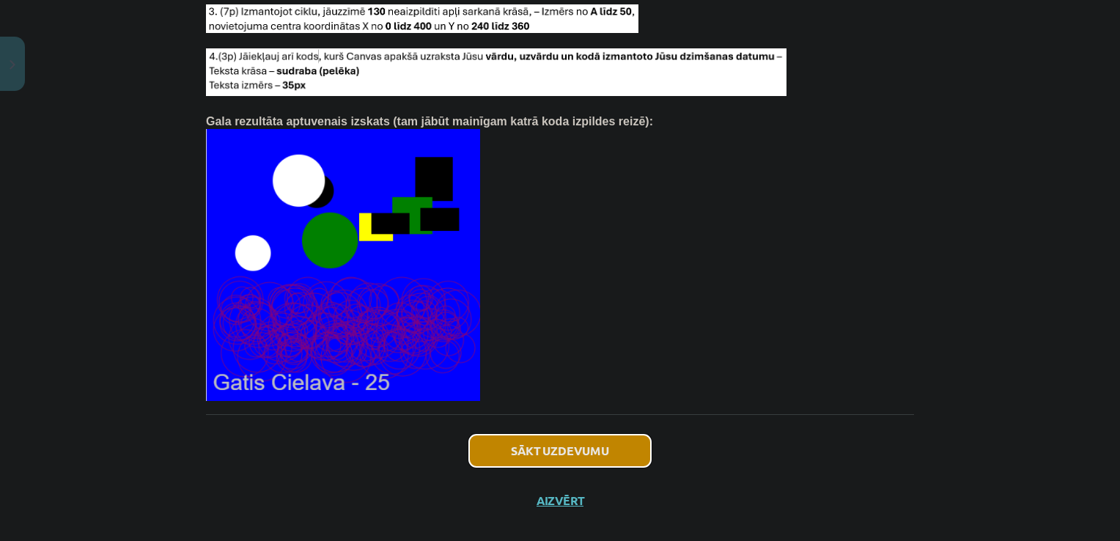
click at [578, 435] on button "Sākt uzdevumu" at bounding box center [560, 451] width 182 height 32
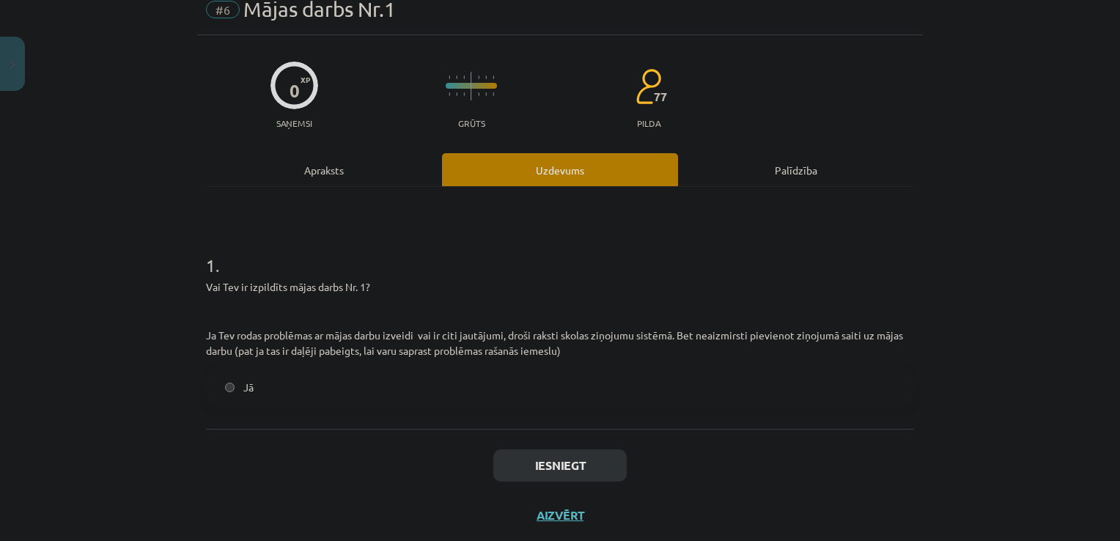
scroll to position [63, 0]
click at [559, 514] on button "Aizvērt" at bounding box center [560, 514] width 56 height 15
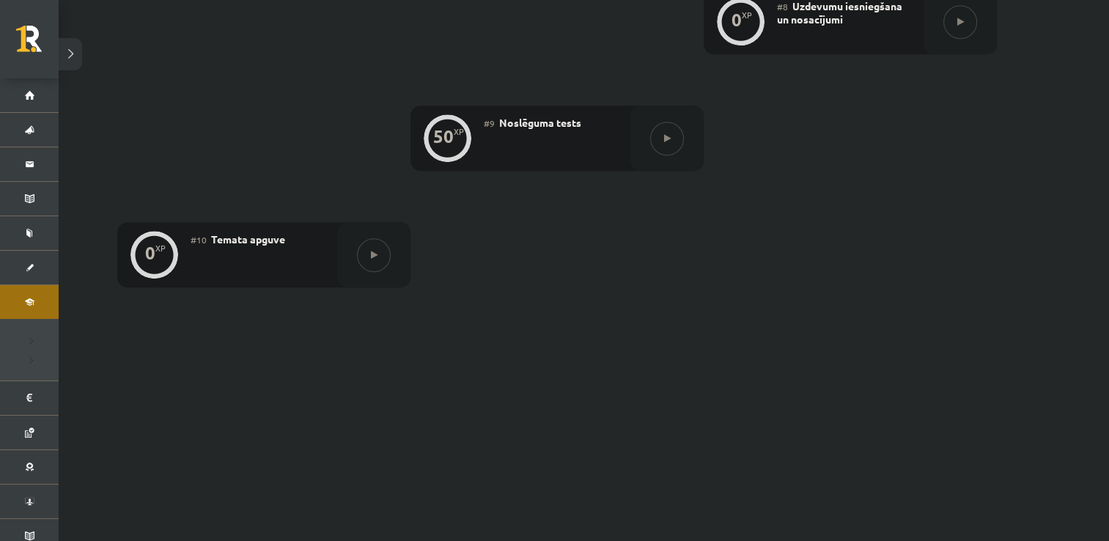
scroll to position [1243, 0]
